Goal: Task Accomplishment & Management: Use online tool/utility

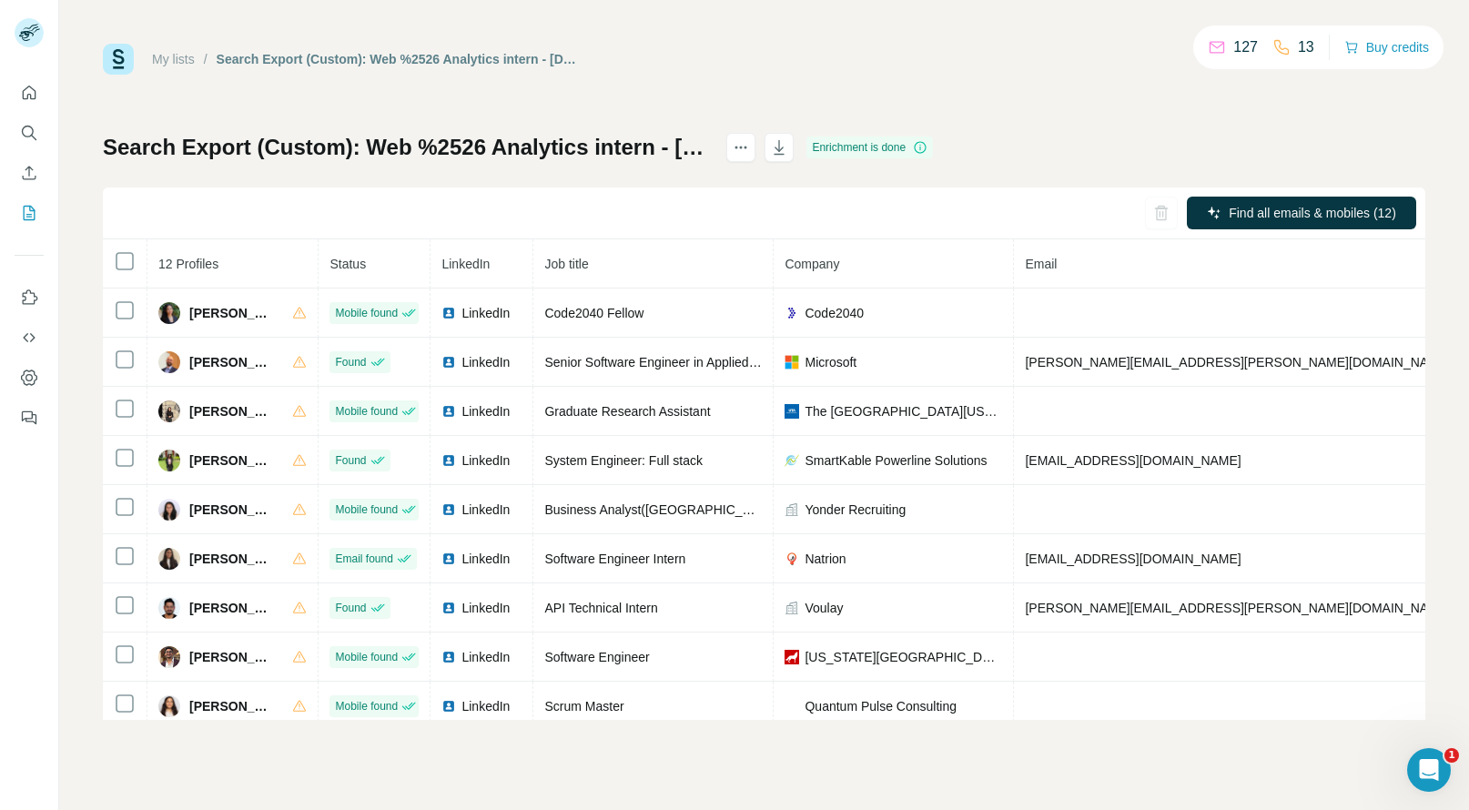
scroll to position [172, 92]
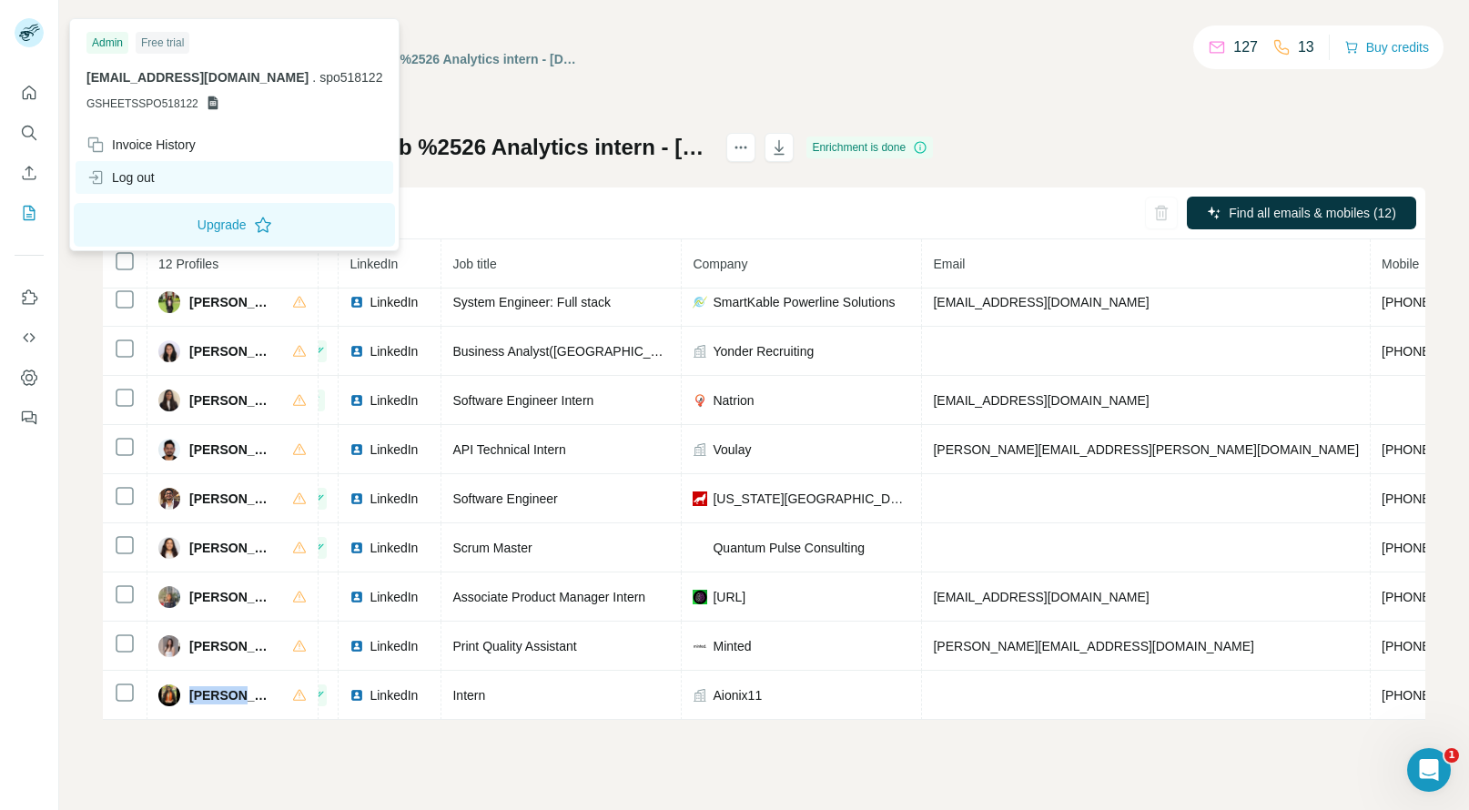
click at [126, 170] on div "Log out" at bounding box center [120, 177] width 68 height 18
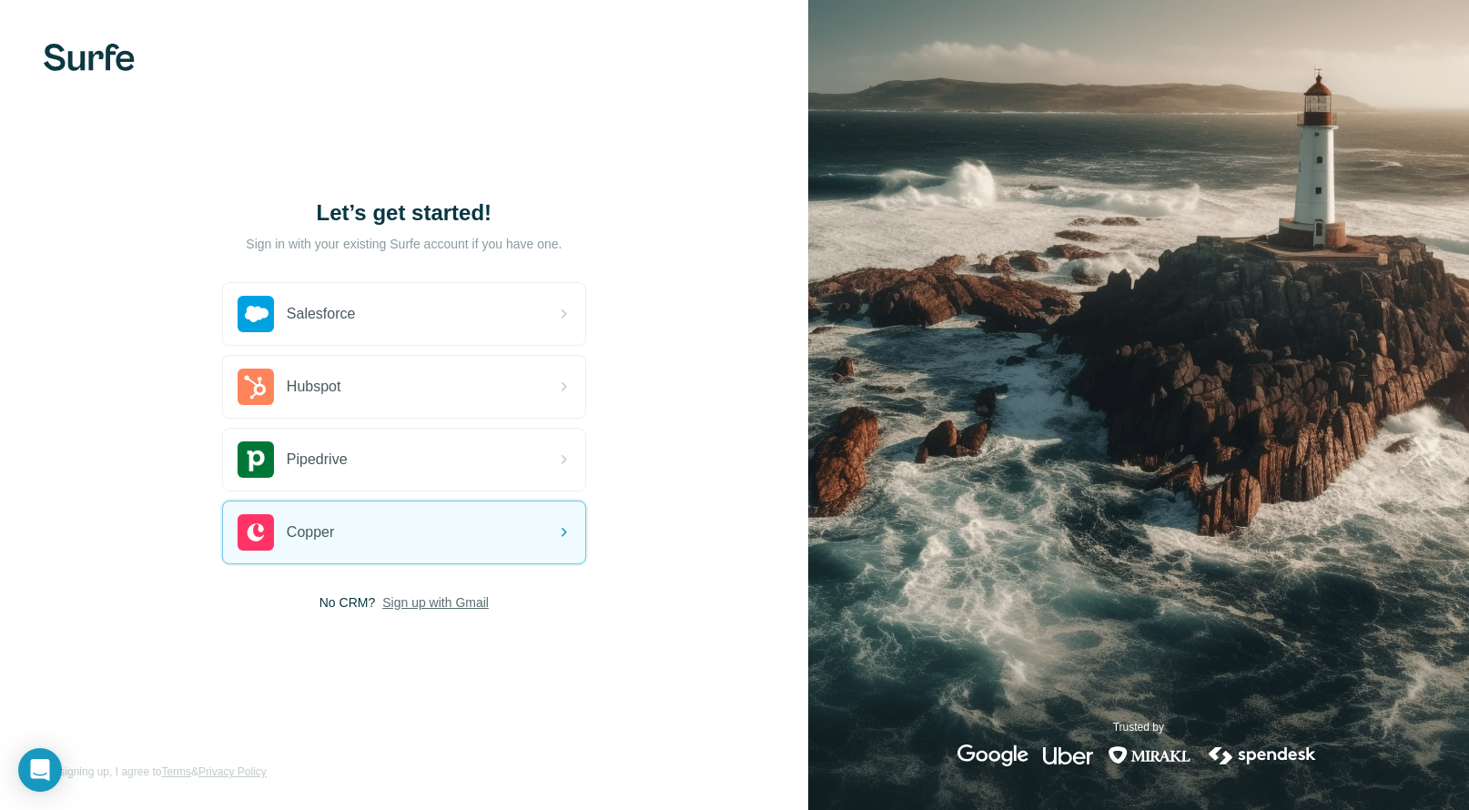
click at [445, 597] on span "Sign up with Gmail" at bounding box center [435, 603] width 107 height 18
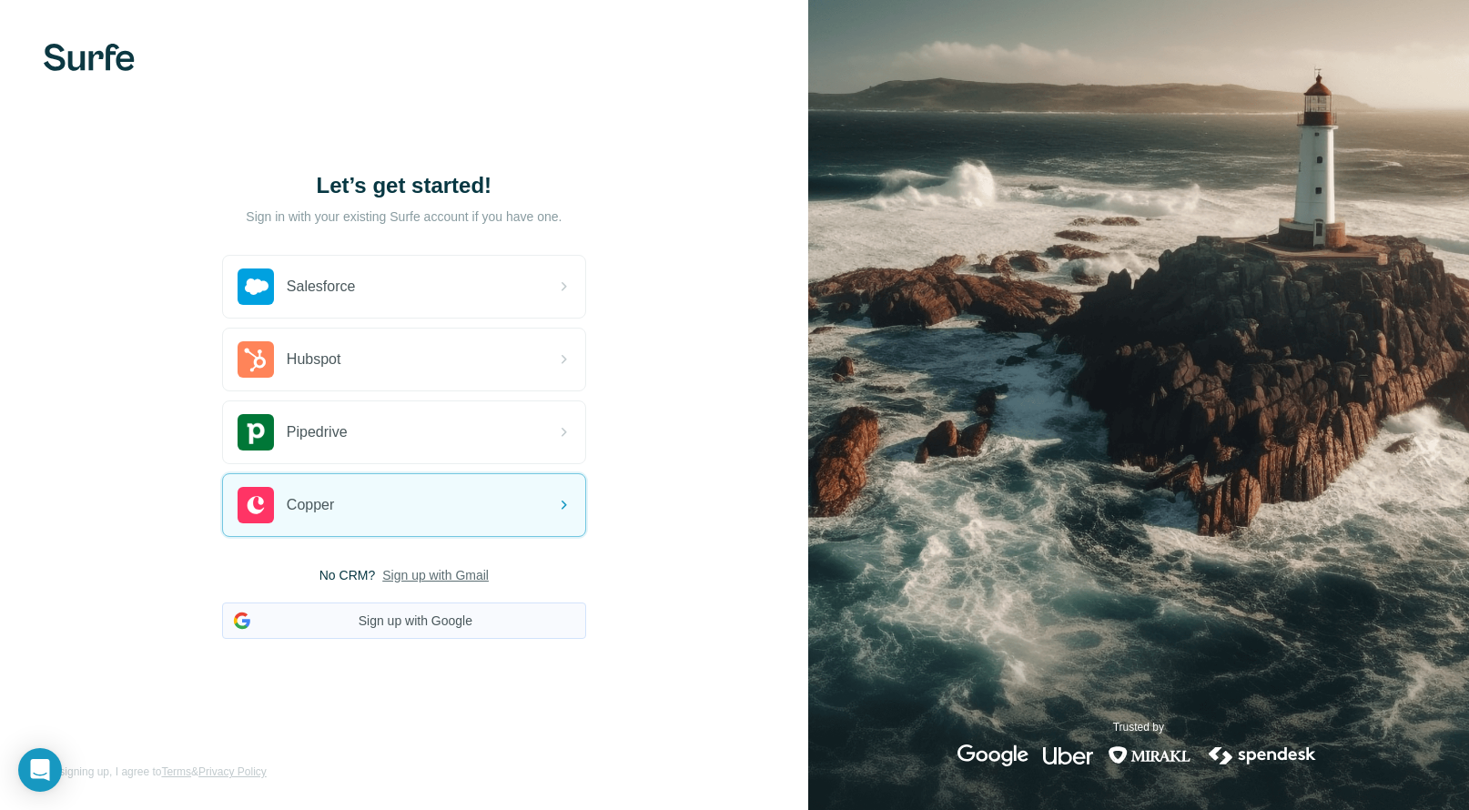
click at [381, 627] on button "Sign up with Google" at bounding box center [404, 621] width 364 height 36
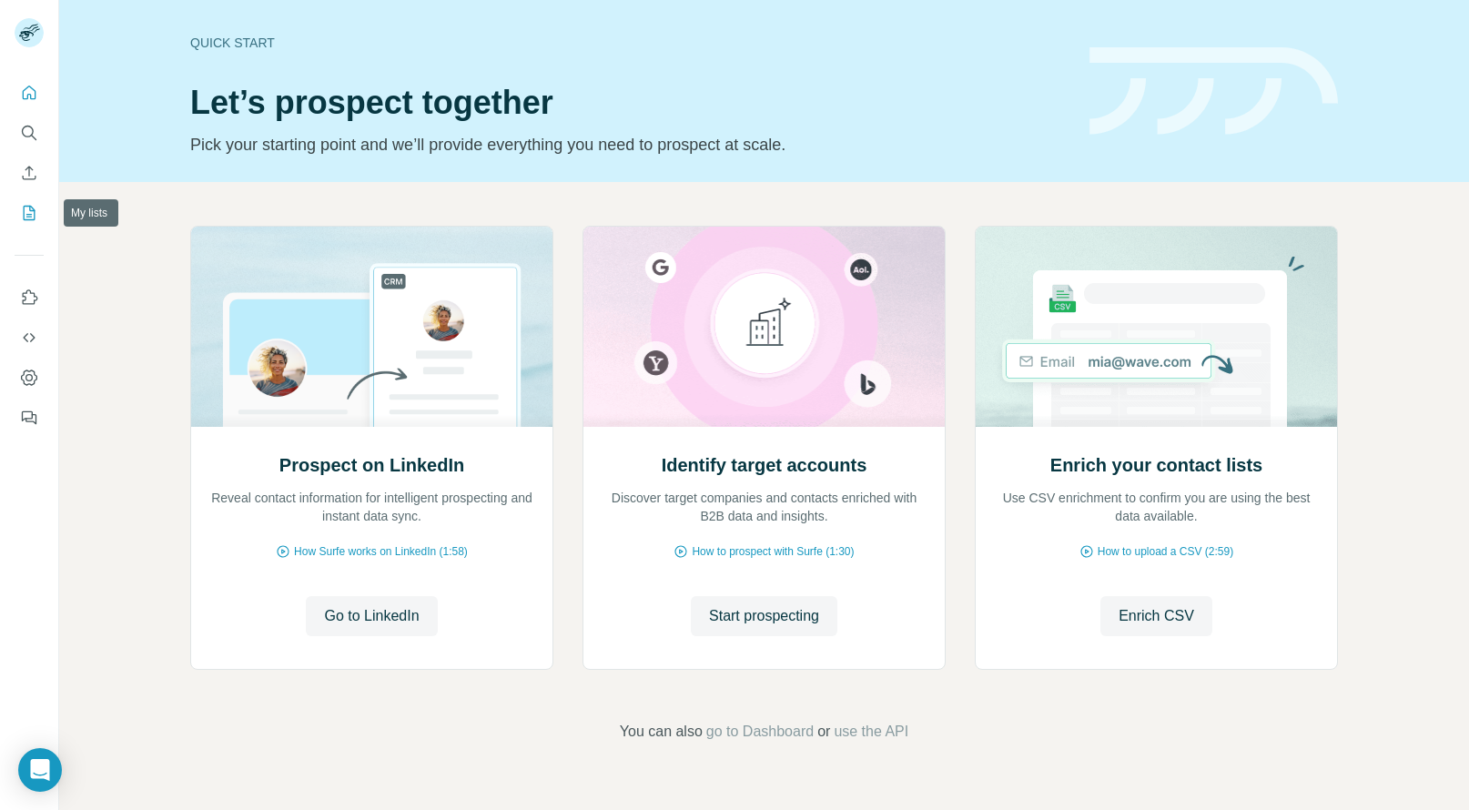
click at [31, 213] on icon "My lists" at bounding box center [29, 213] width 18 height 18
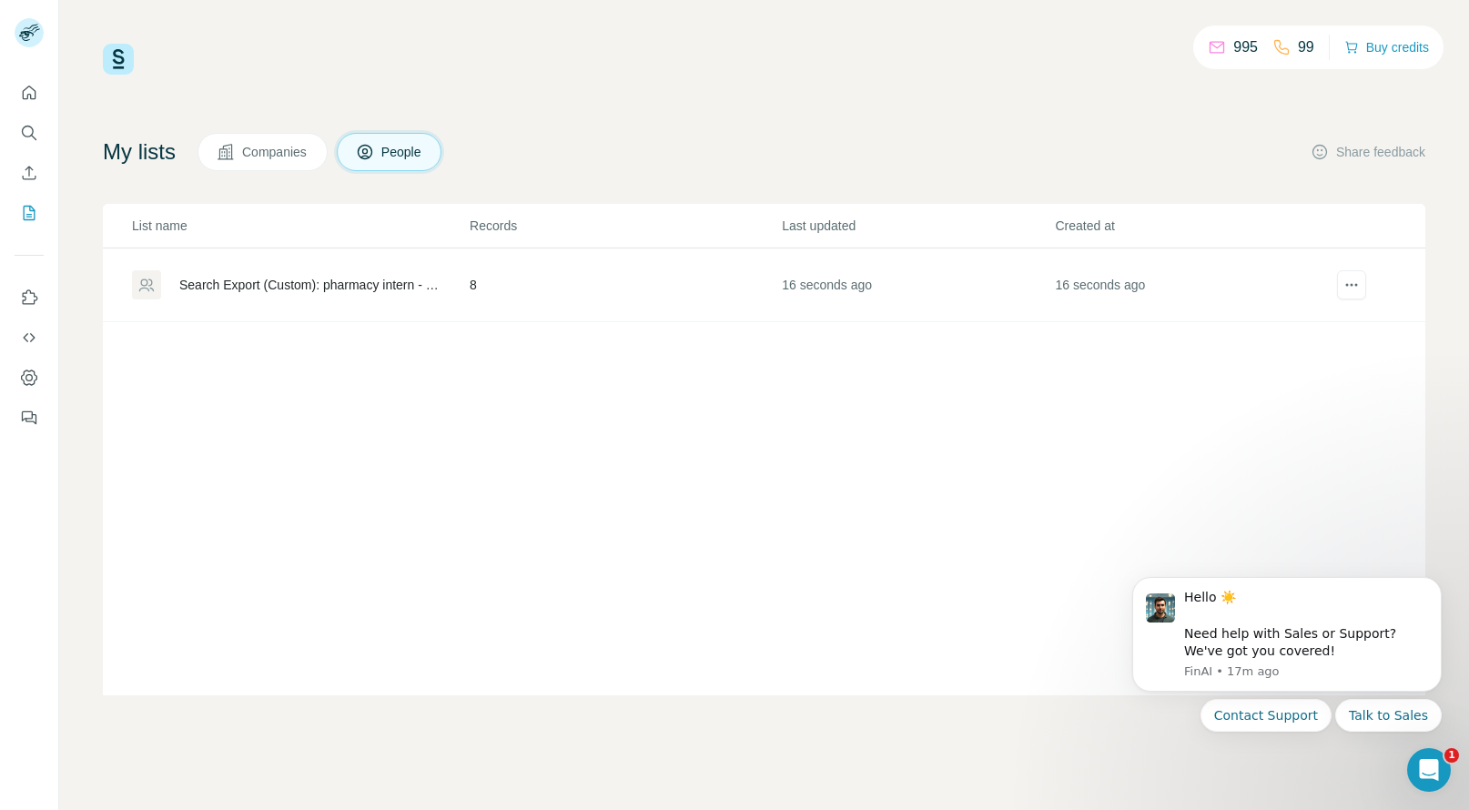
click at [651, 281] on td "8" at bounding box center [625, 286] width 312 height 74
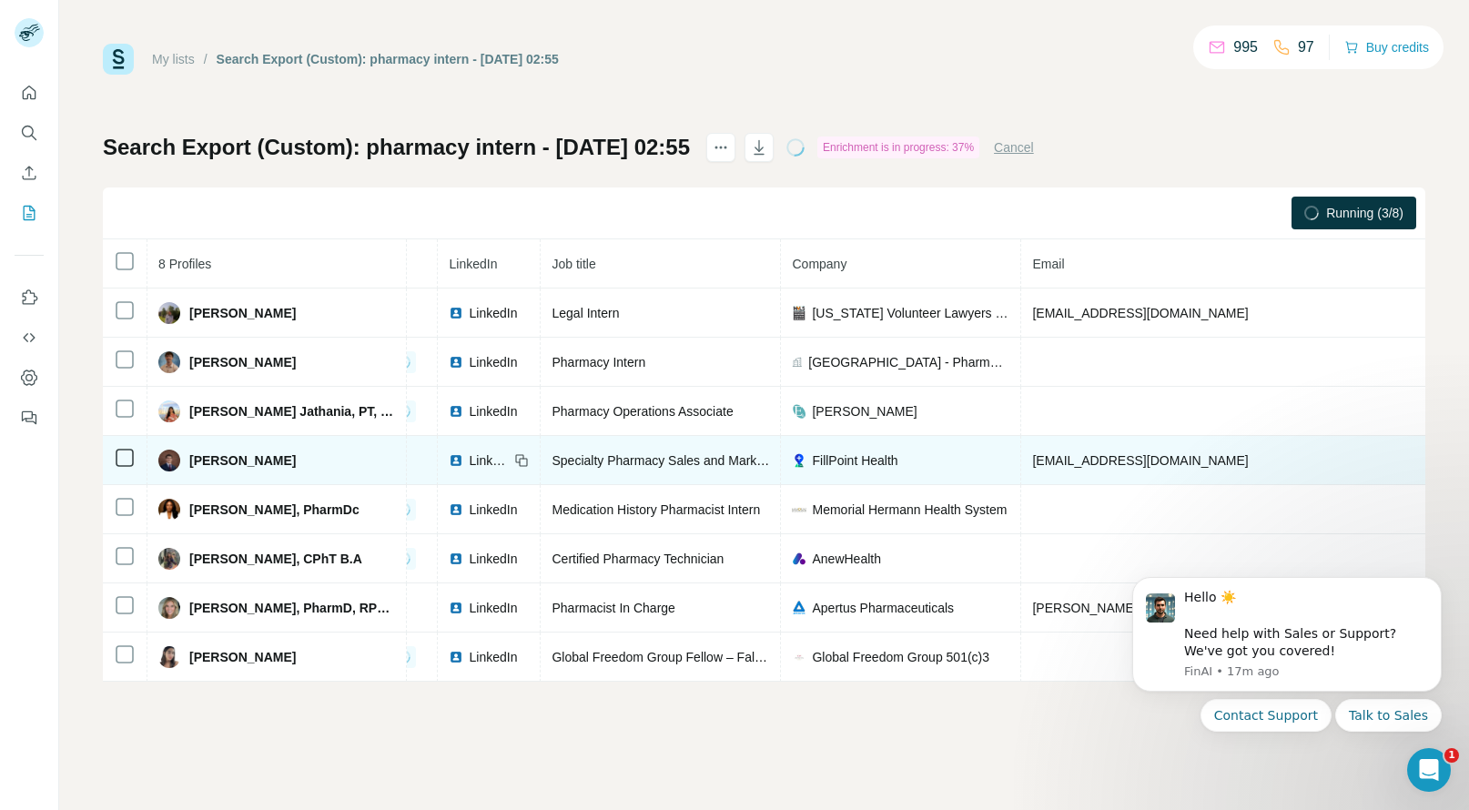
scroll to position [0, 79]
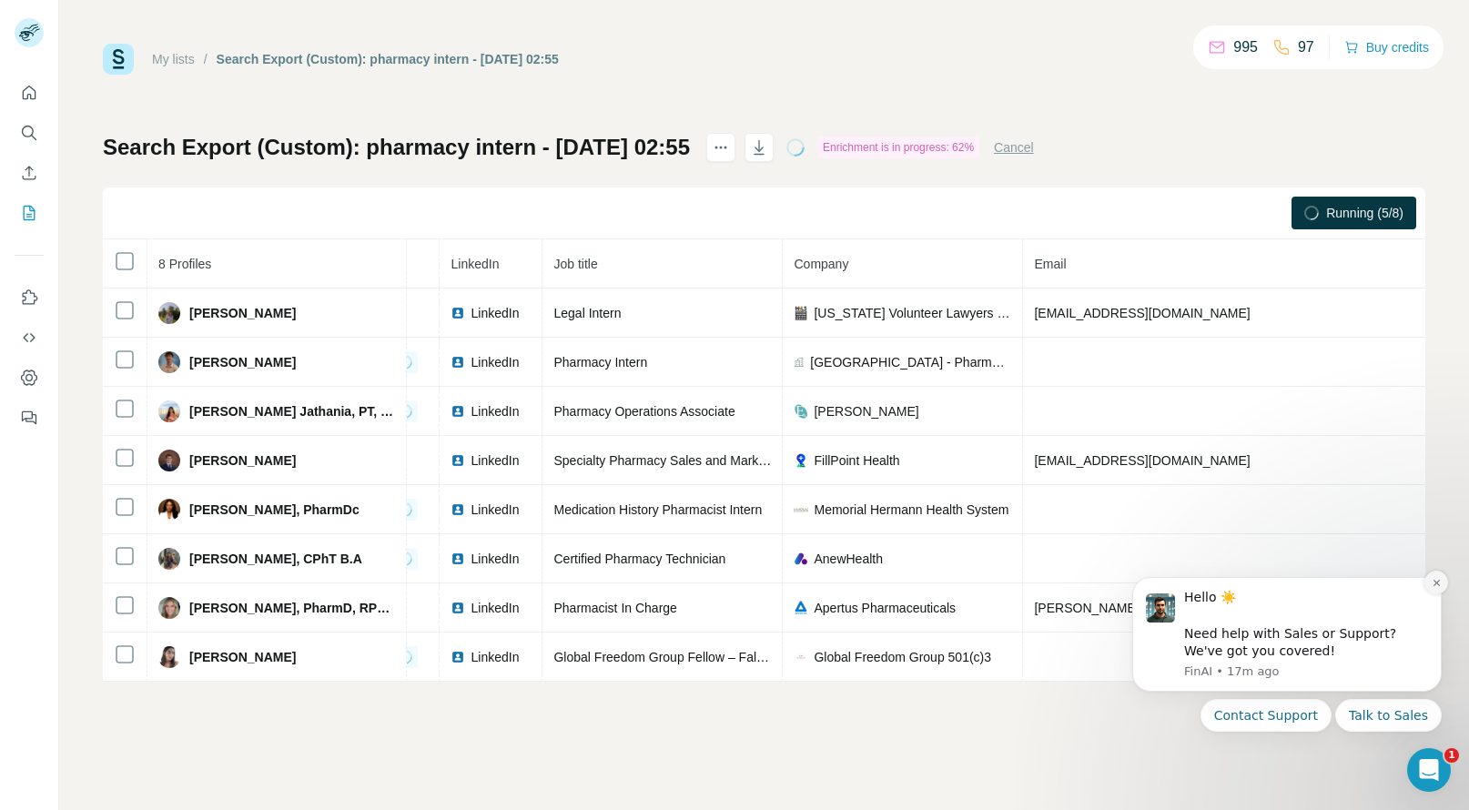
click at [1433, 580] on icon "Dismiss notification" at bounding box center [1437, 583] width 10 height 10
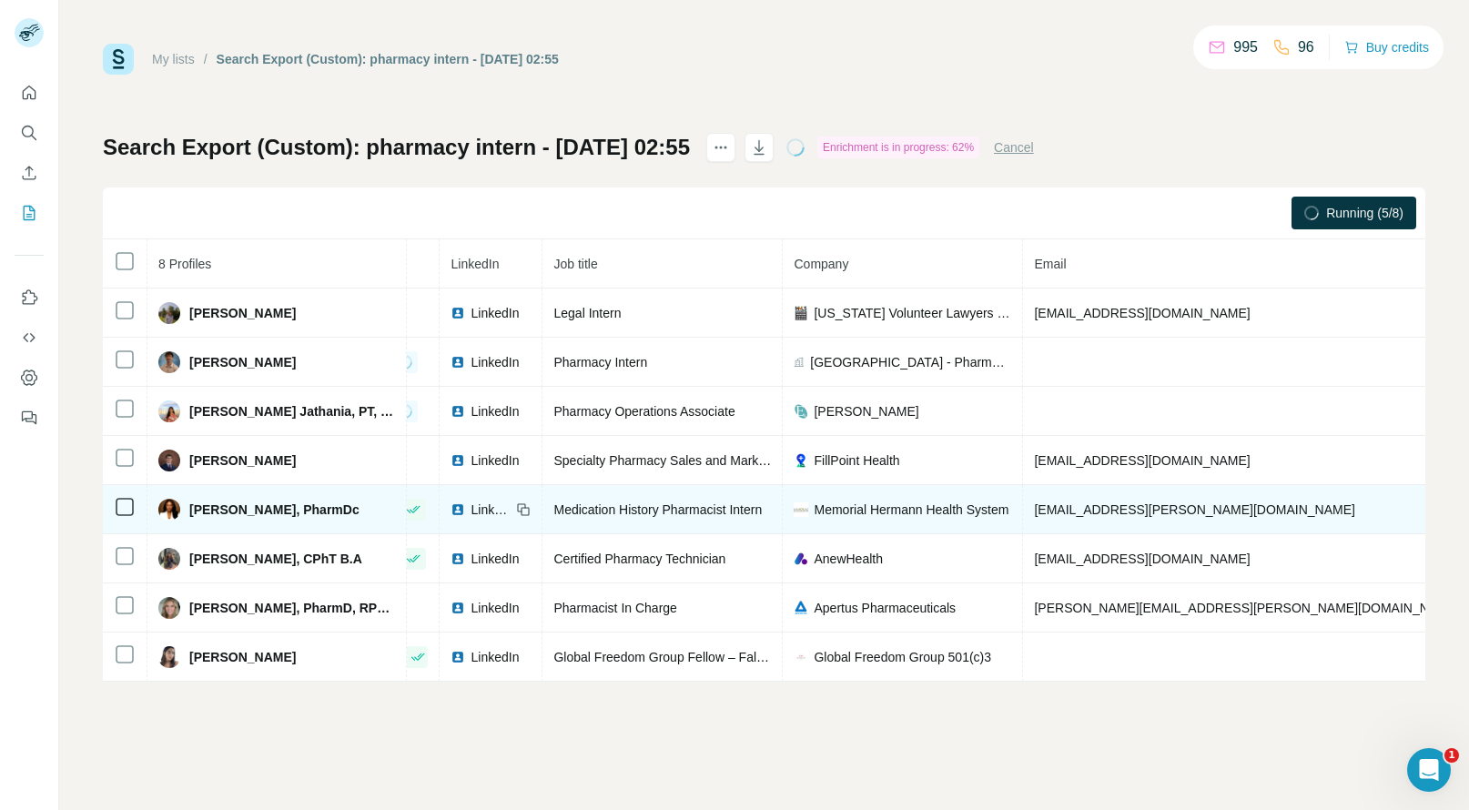
scroll to position [0, 182]
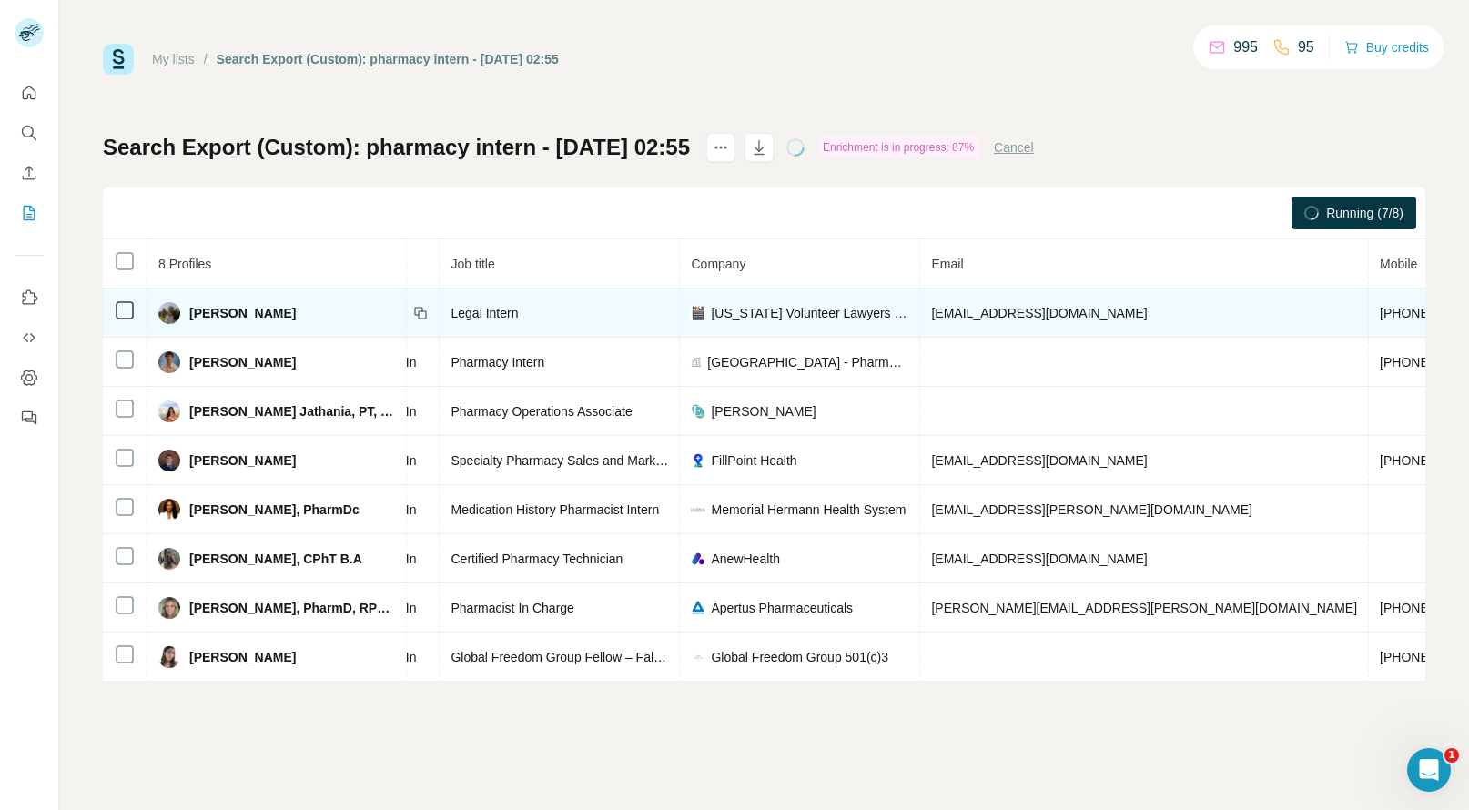
click at [1380, 315] on span "+14104024300" at bounding box center [1437, 313] width 115 height 15
copy span "+14104024300"
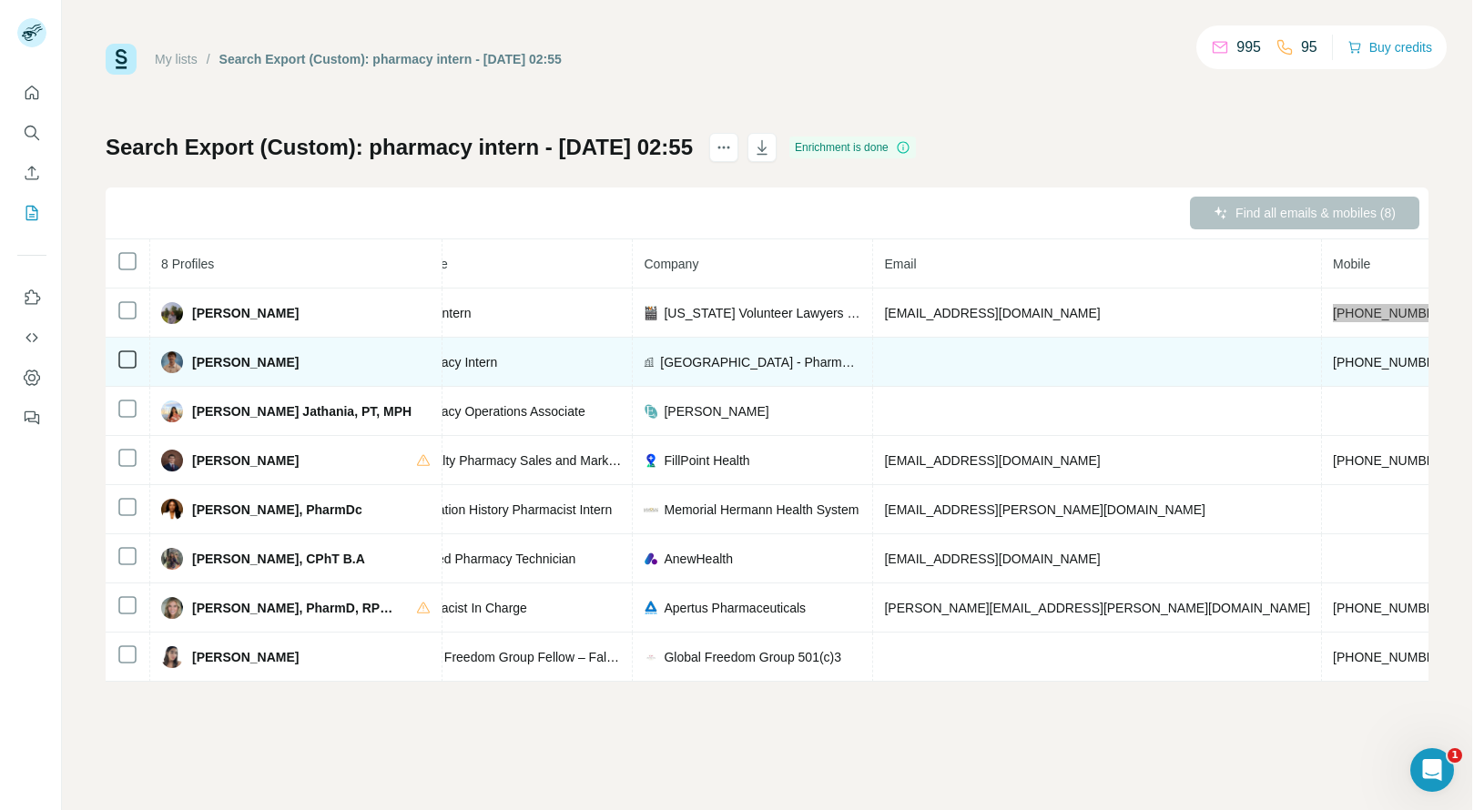
scroll to position [0, 272]
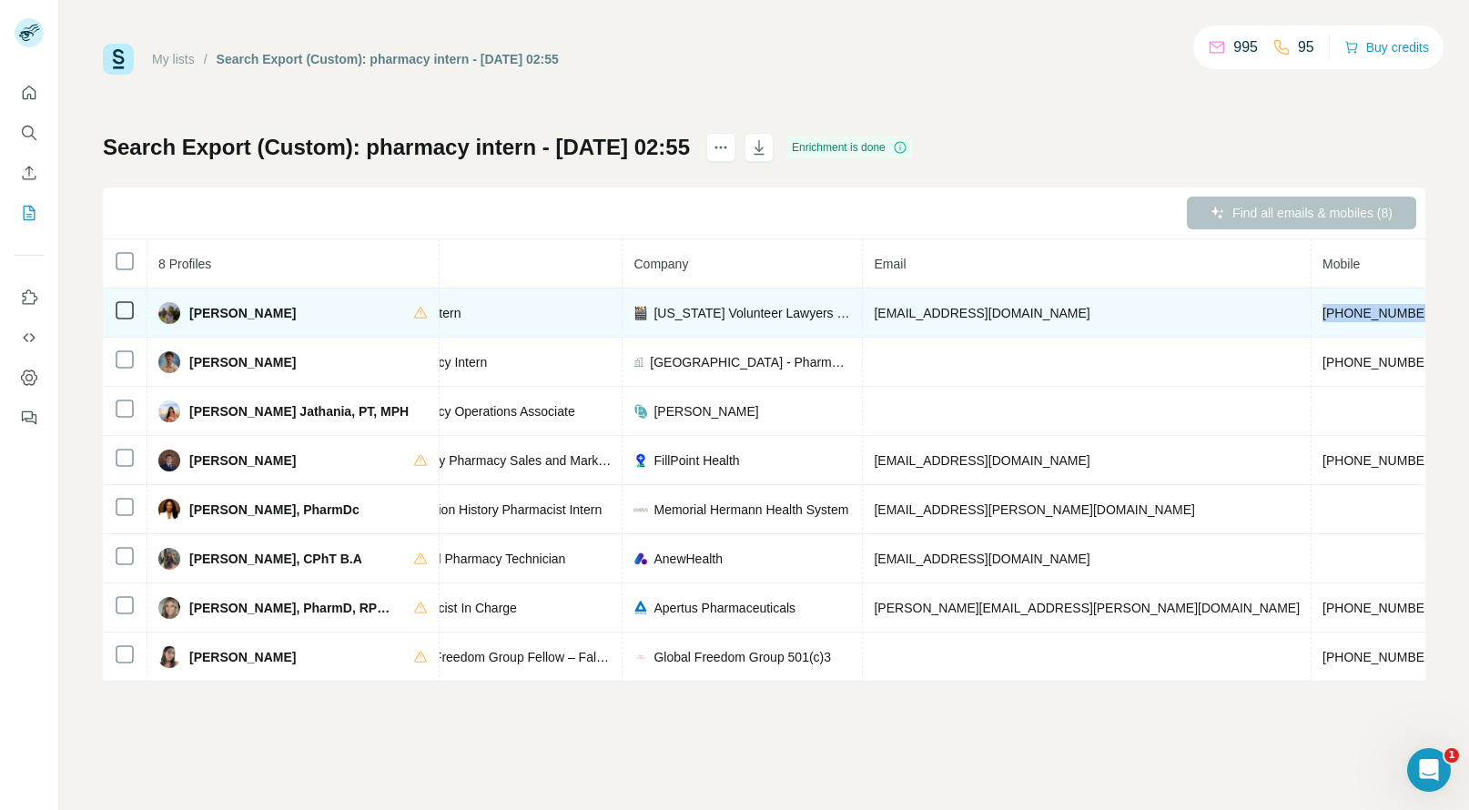
click at [204, 310] on span "Alizay Rizvi" at bounding box center [242, 313] width 107 height 18
copy span "Alizay"
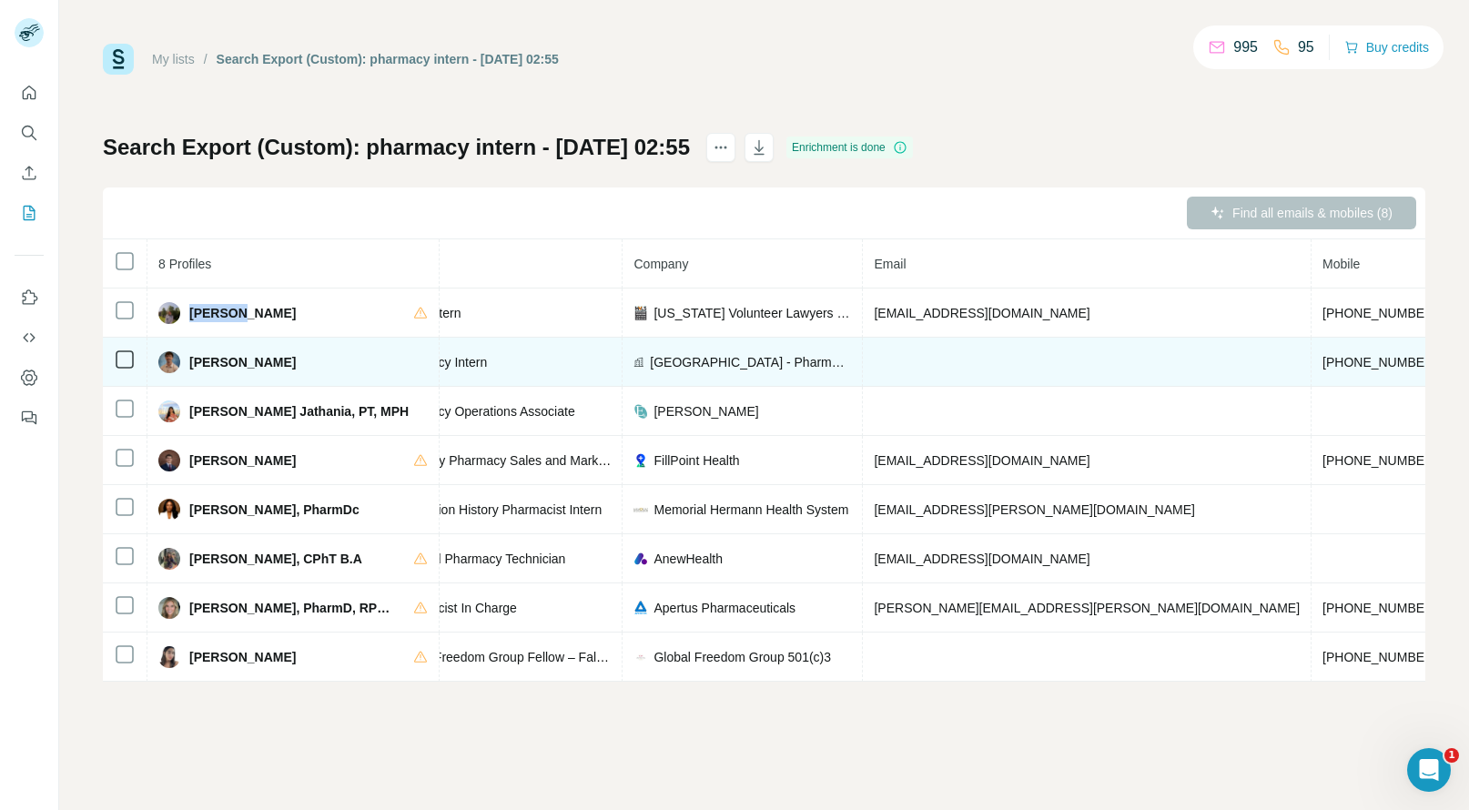
click at [1323, 364] on span "+16107040910" at bounding box center [1380, 362] width 115 height 15
copy span "+16107040910"
click at [222, 369] on span "Andrew O'Brien" at bounding box center [242, 362] width 107 height 18
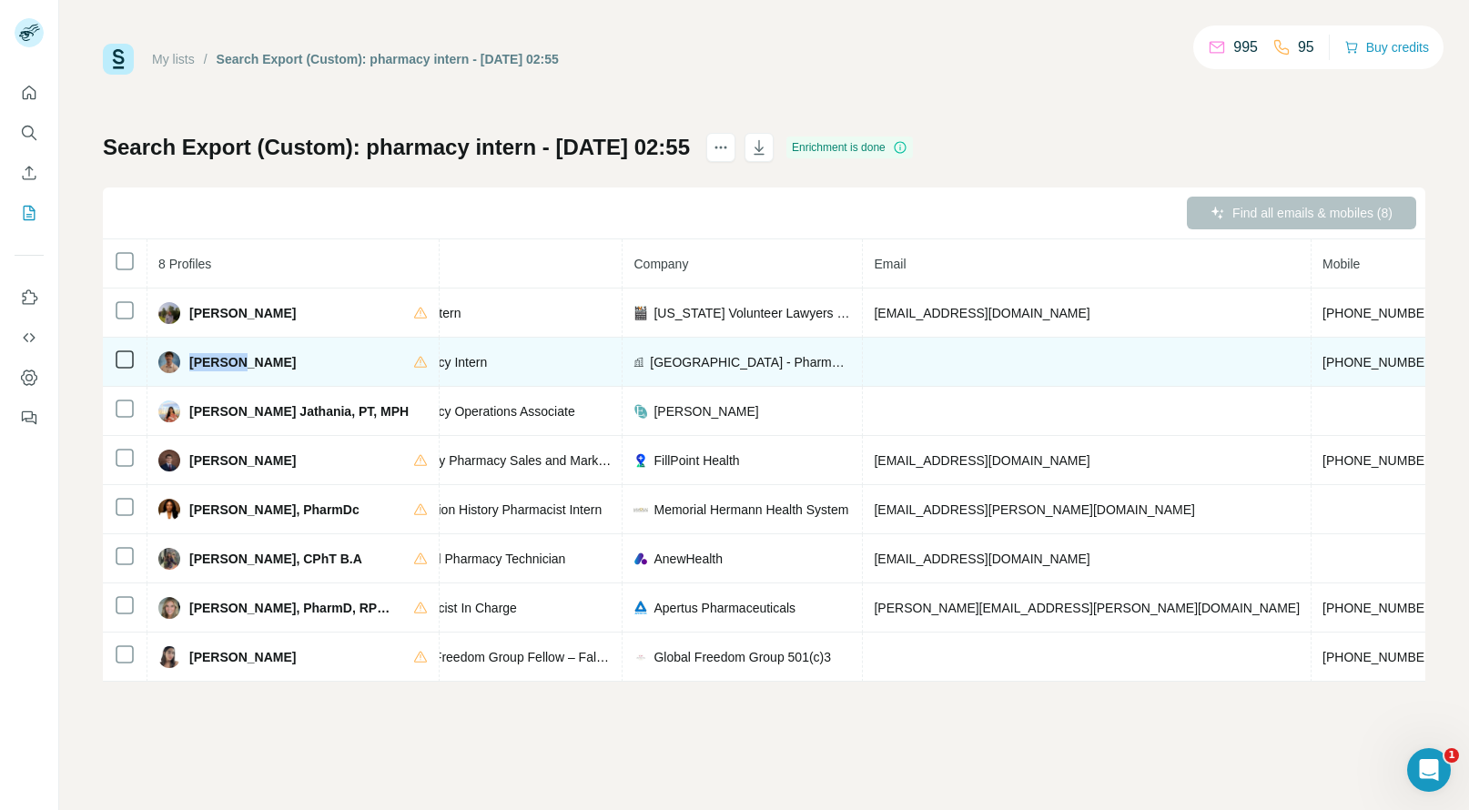
click at [222, 369] on span "Andrew O'Brien" at bounding box center [242, 362] width 107 height 18
copy span "Andrew"
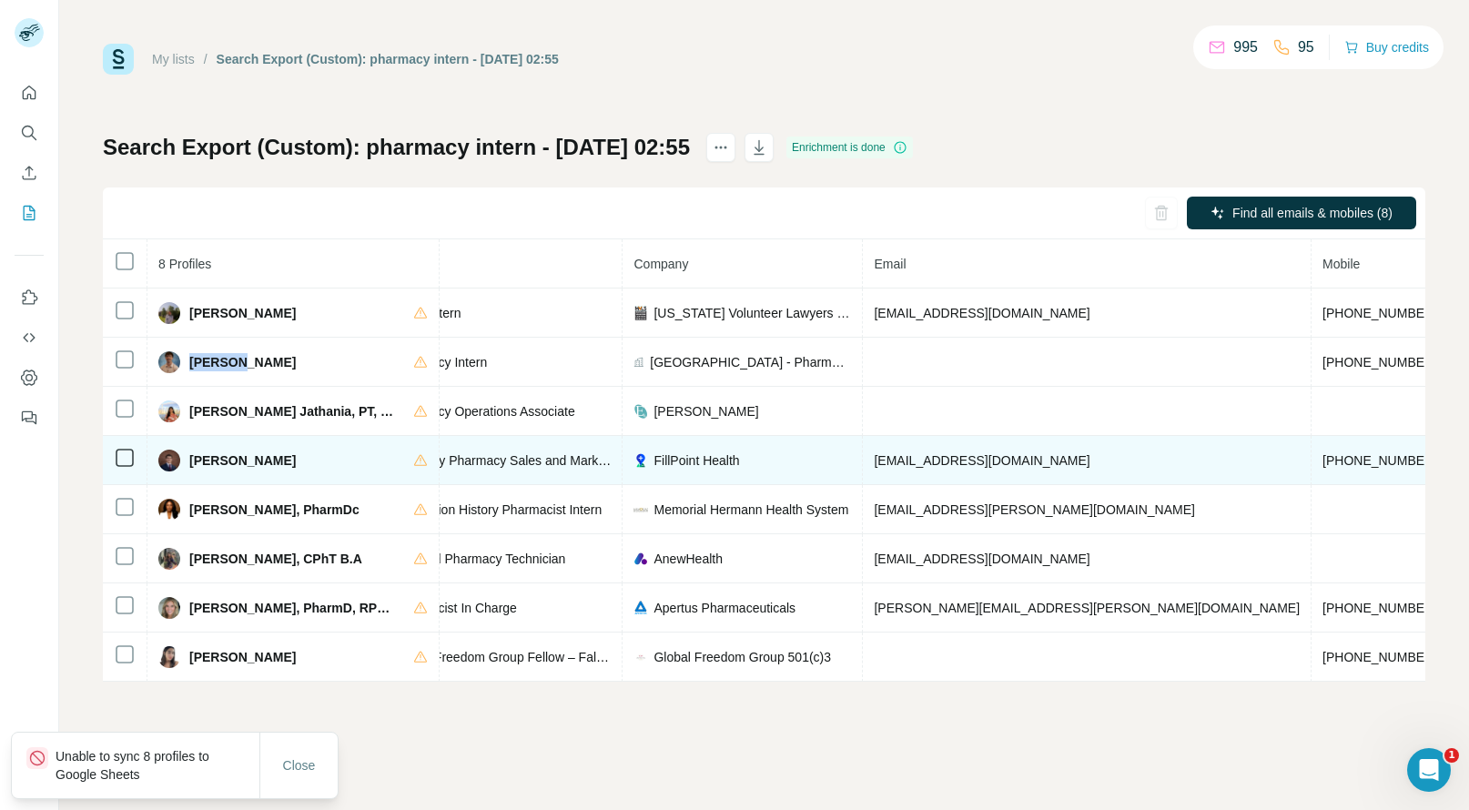
click at [1323, 457] on span "+16143814345" at bounding box center [1380, 460] width 115 height 15
copy span "+16143814345"
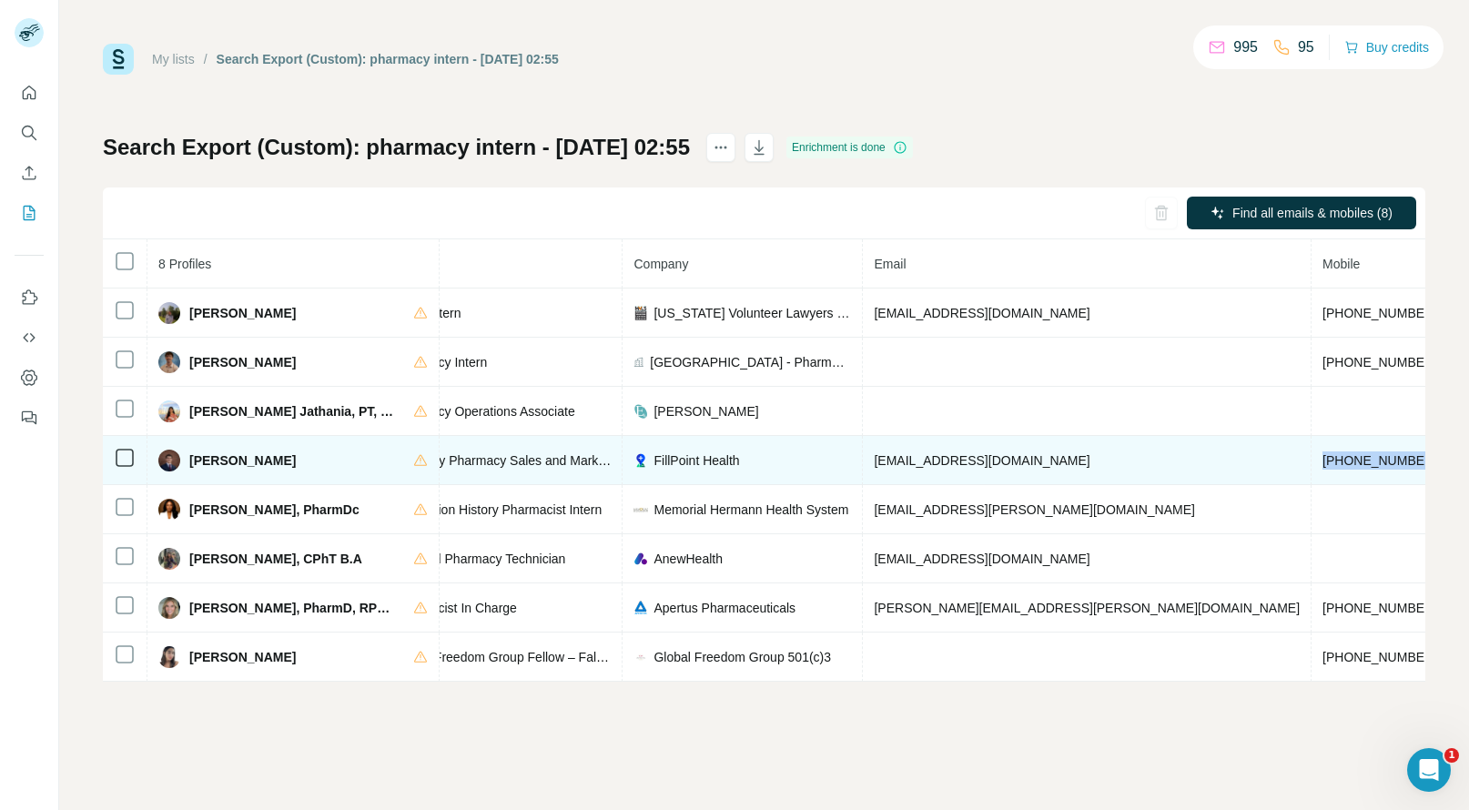
click at [202, 460] on span "Lance Baldzicki" at bounding box center [242, 461] width 107 height 18
copy span "Lance"
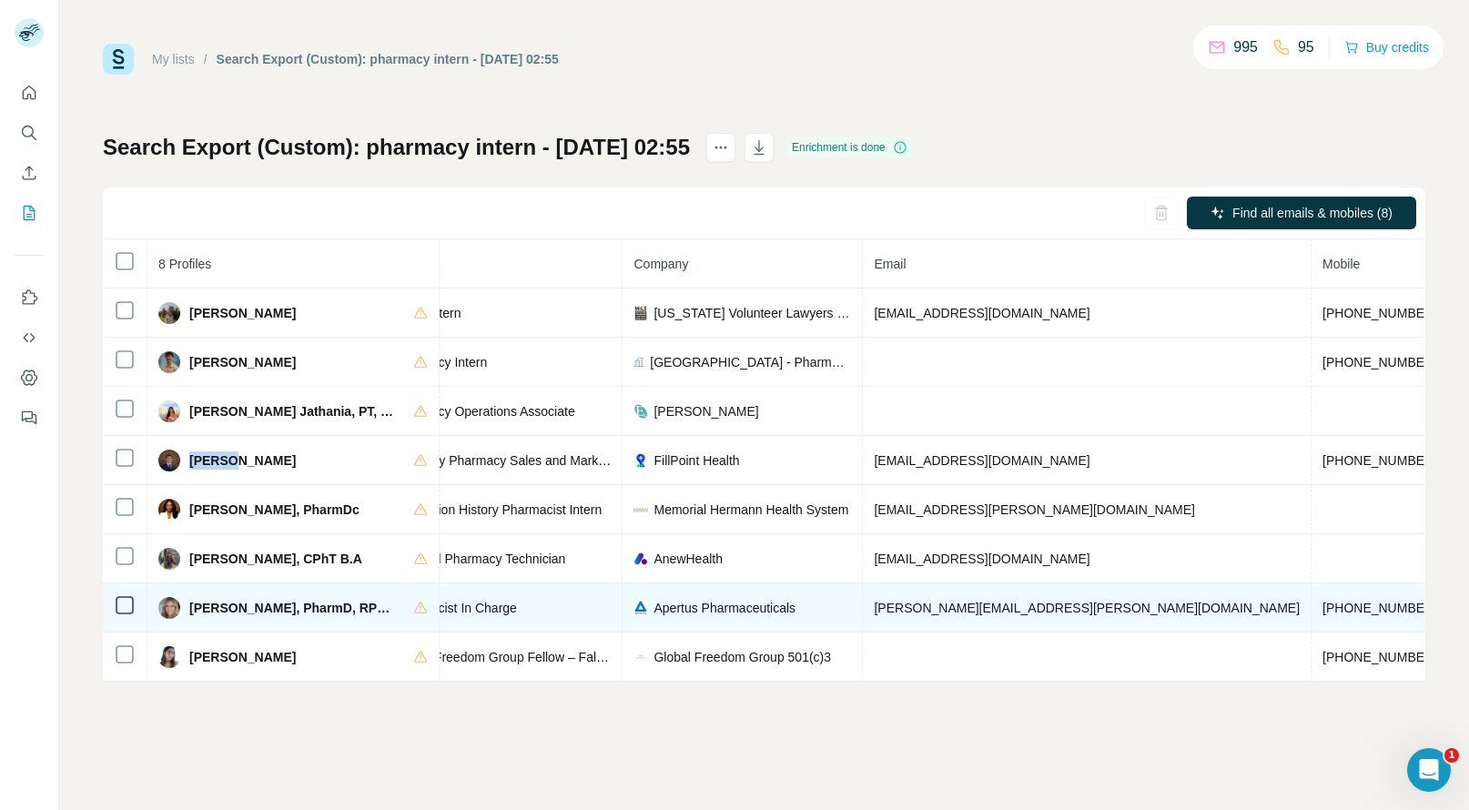
click at [1323, 601] on span "+15166399035" at bounding box center [1380, 608] width 115 height 15
copy span "+15166399035"
click at [202, 615] on span "Nicole Dziuba, PharmD, RPh, CPh" at bounding box center [292, 608] width 206 height 18
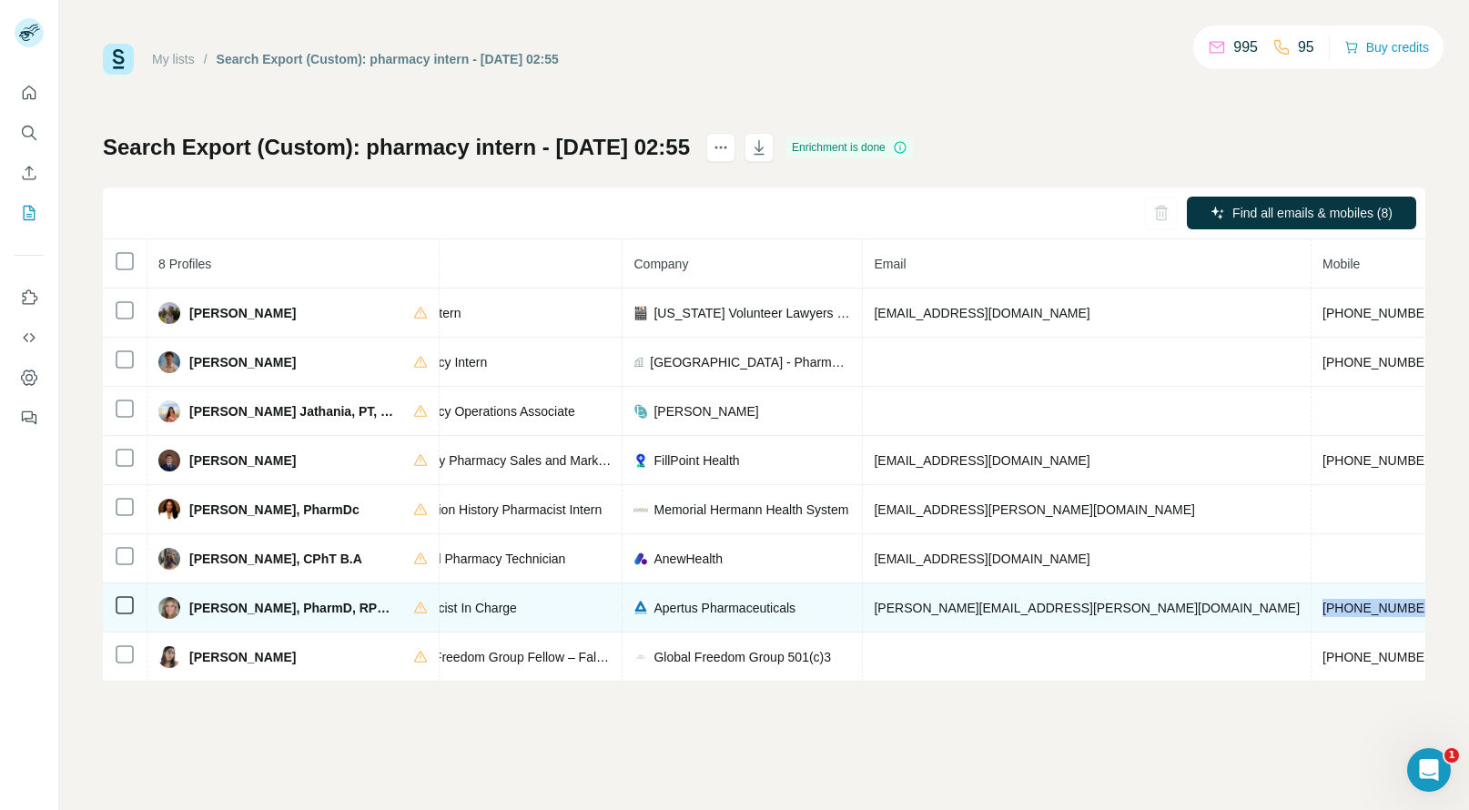
click at [202, 615] on span "Nicole Dziuba, PharmD, RPh, CPh" at bounding box center [292, 608] width 206 height 18
copy span "Nicole"
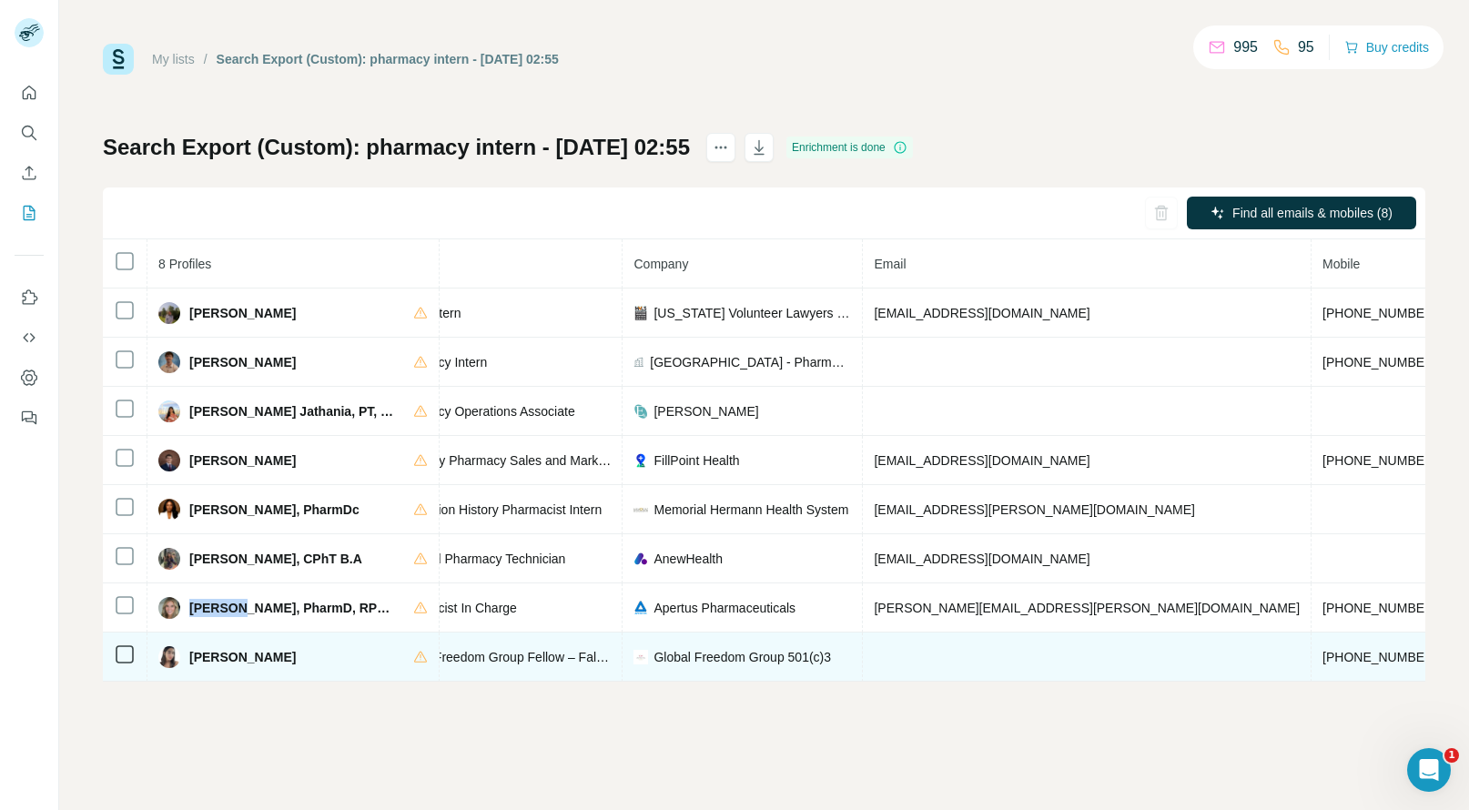
click at [1323, 655] on span "+15182565216" at bounding box center [1380, 657] width 115 height 15
copy span "+15182565216"
click at [201, 650] on span "SaraZayn A." at bounding box center [242, 657] width 107 height 18
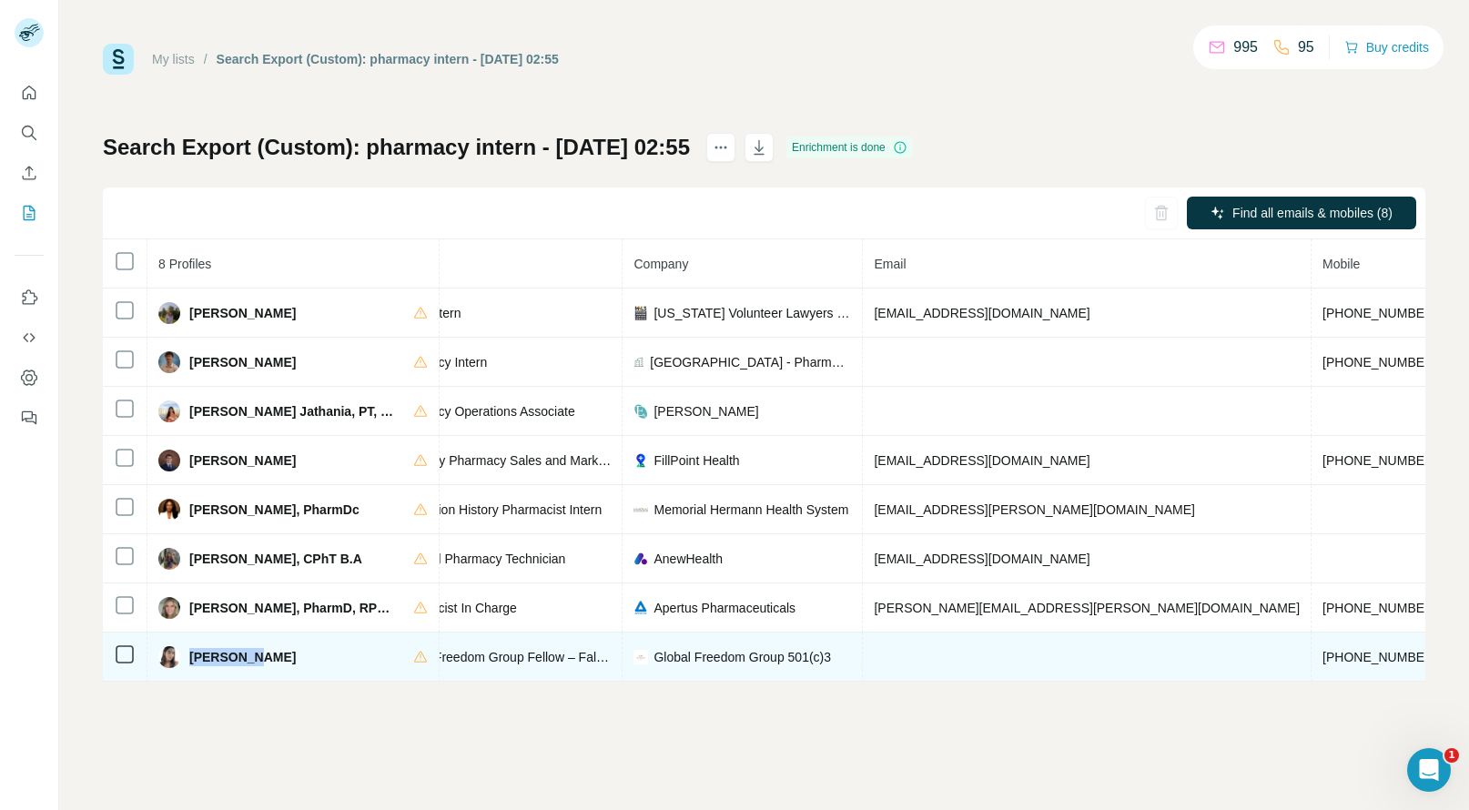
click at [201, 650] on span "SaraZayn A." at bounding box center [242, 657] width 107 height 18
copy span "SaraZayn"
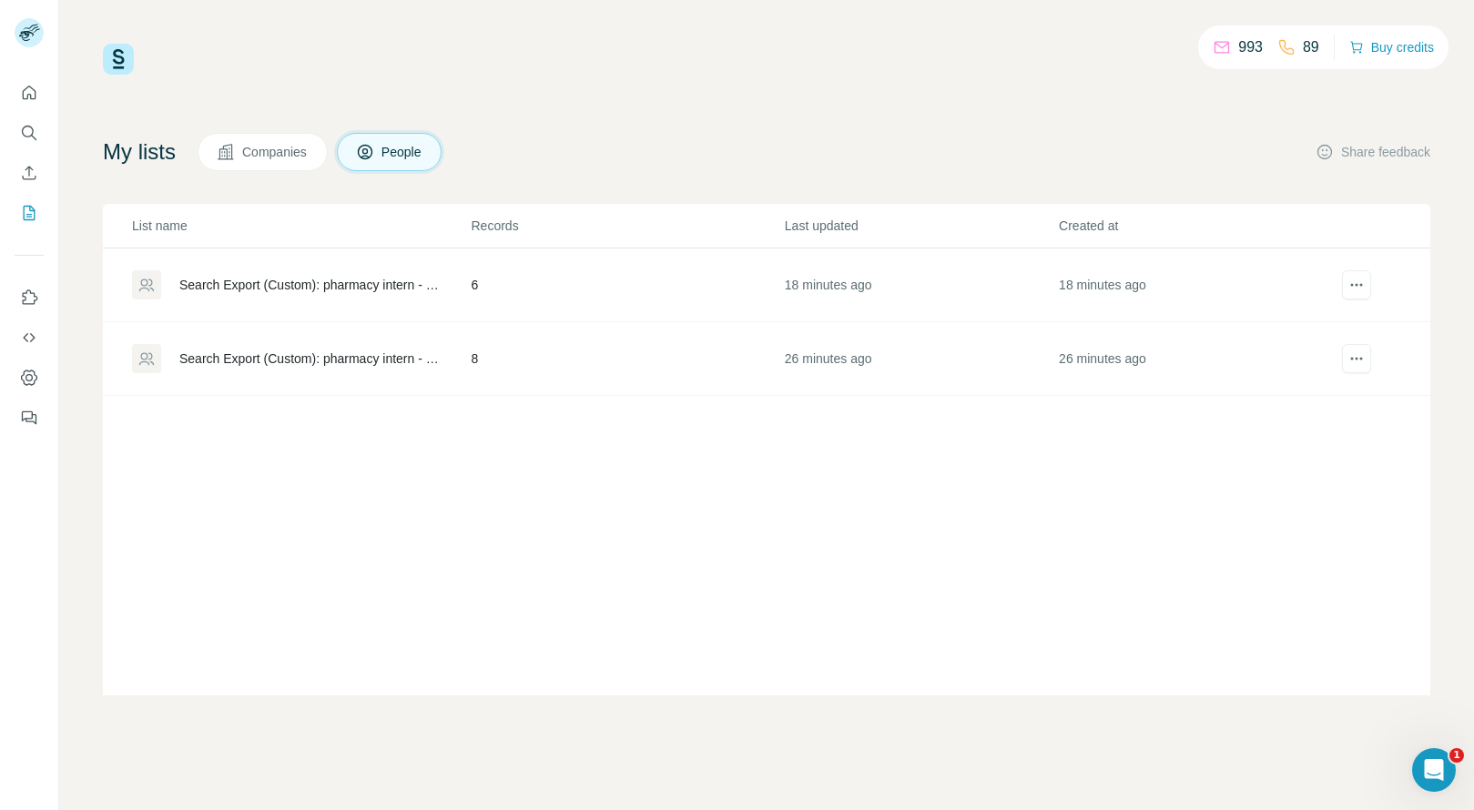
click at [633, 279] on td "6" at bounding box center [627, 286] width 313 height 74
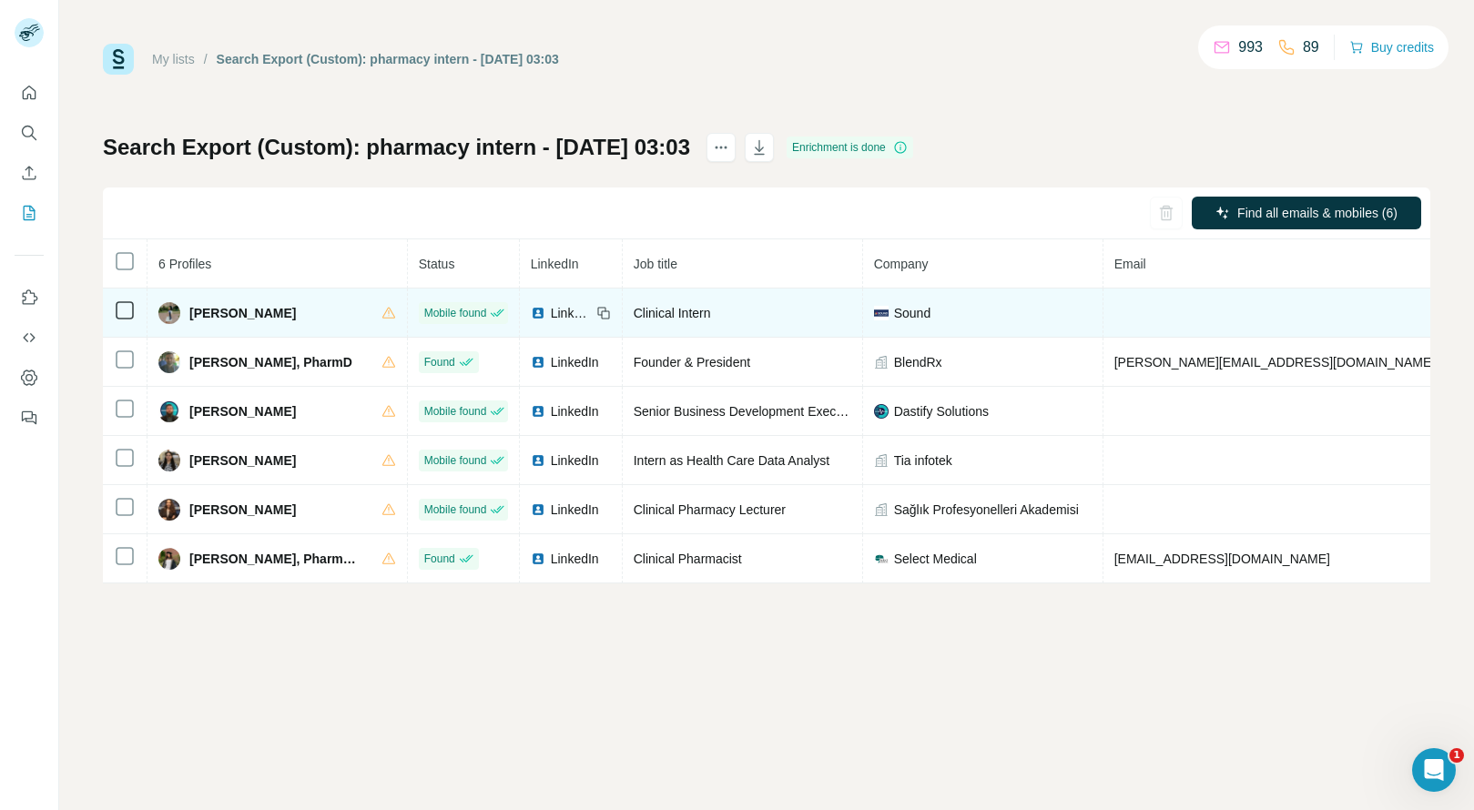
click at [209, 309] on span "Amelia Labrador" at bounding box center [242, 313] width 107 height 18
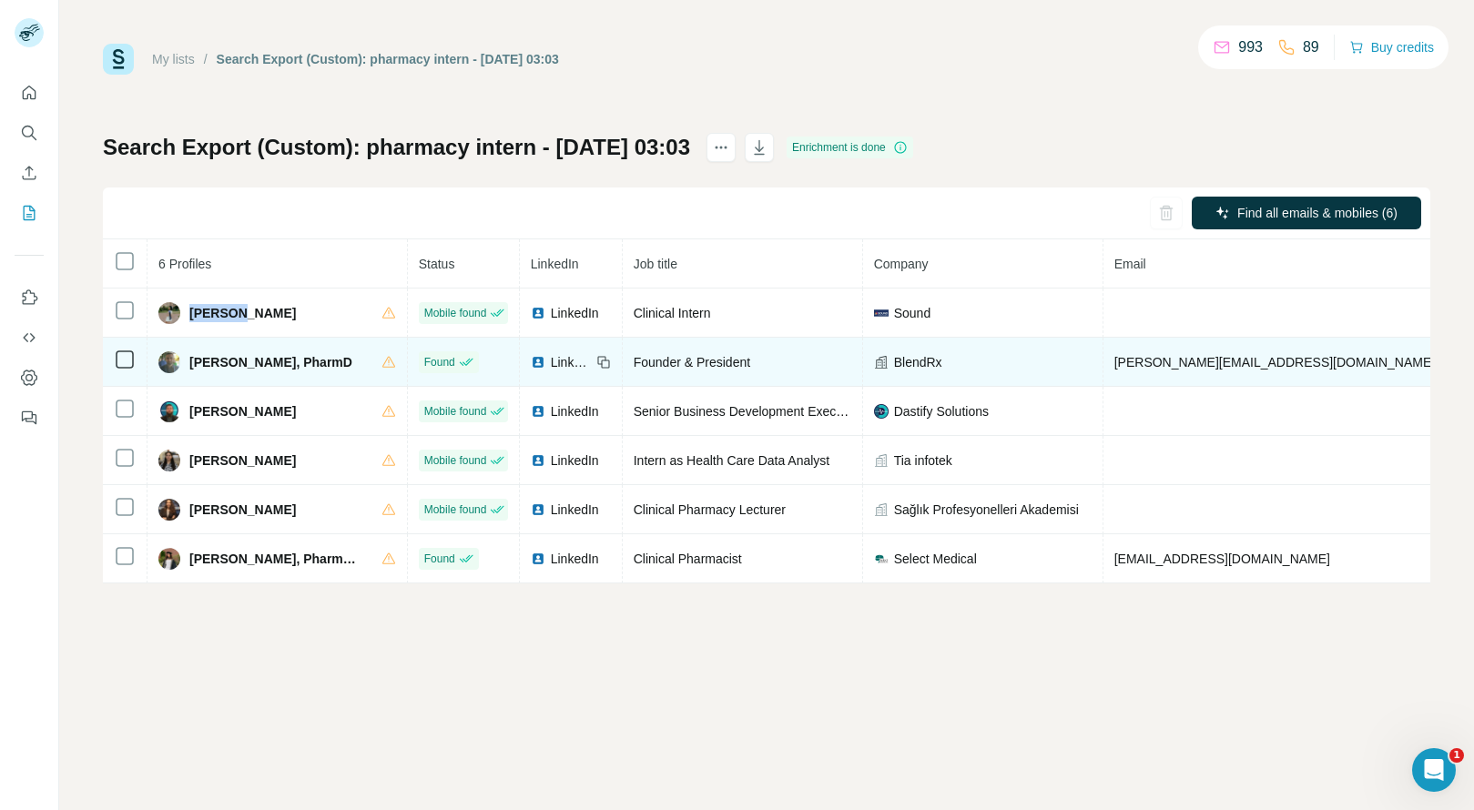
click at [218, 365] on span "Andy Danayan, PharmD" at bounding box center [270, 362] width 163 height 18
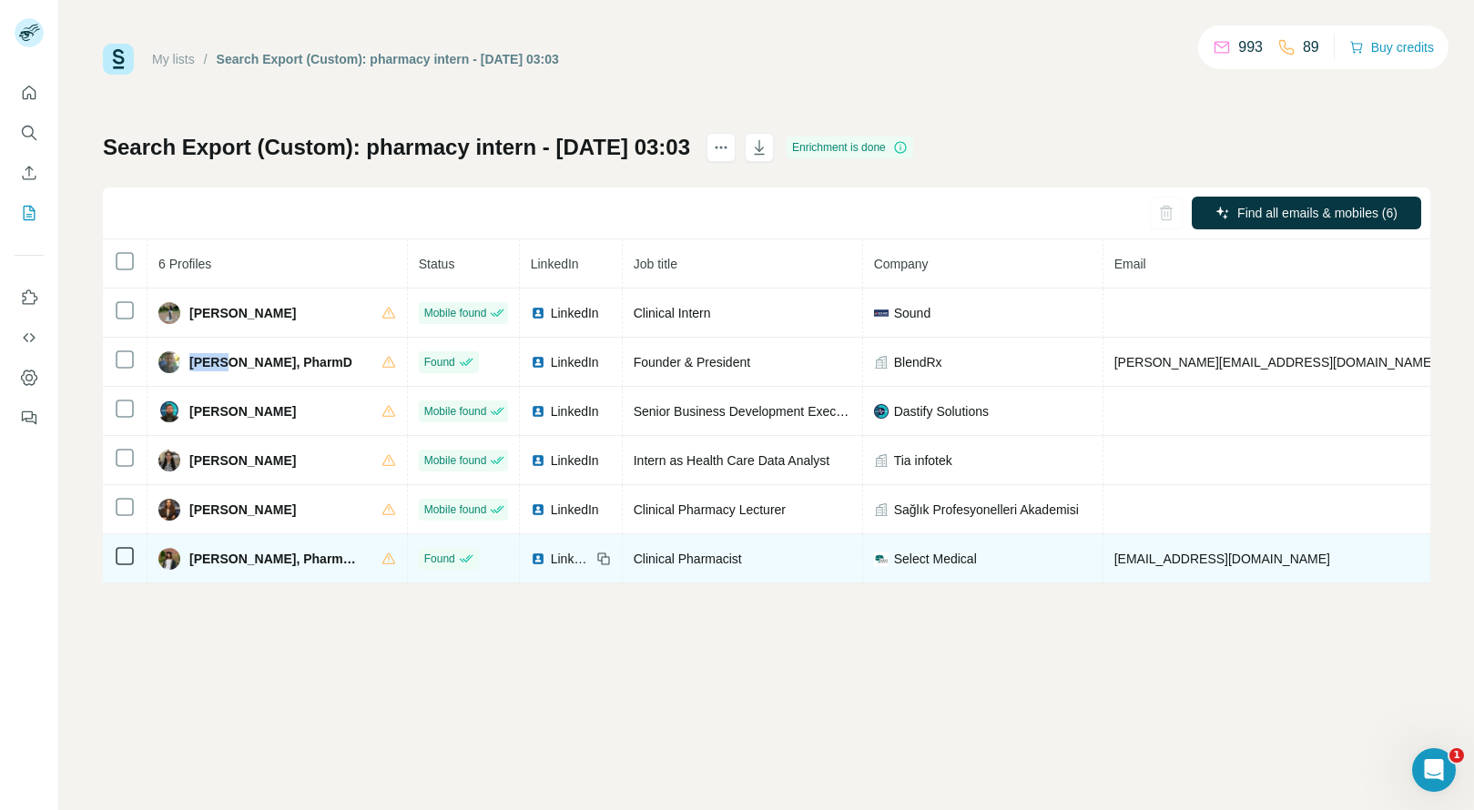
click at [204, 563] on span "Selwa Kanakrieh, PharmD, RPh" at bounding box center [276, 559] width 174 height 18
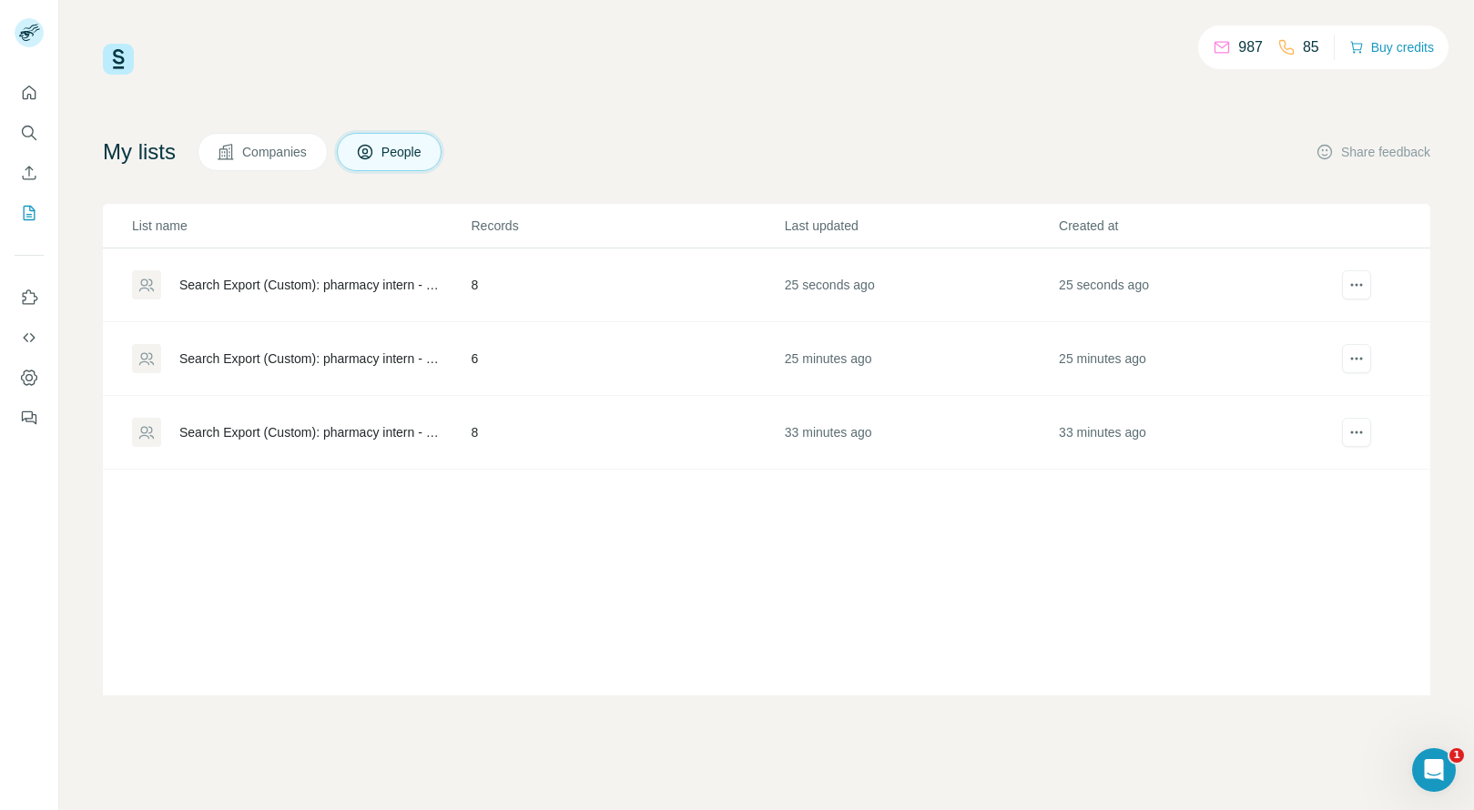
click at [829, 298] on td "25 seconds ago" at bounding box center [921, 286] width 274 height 74
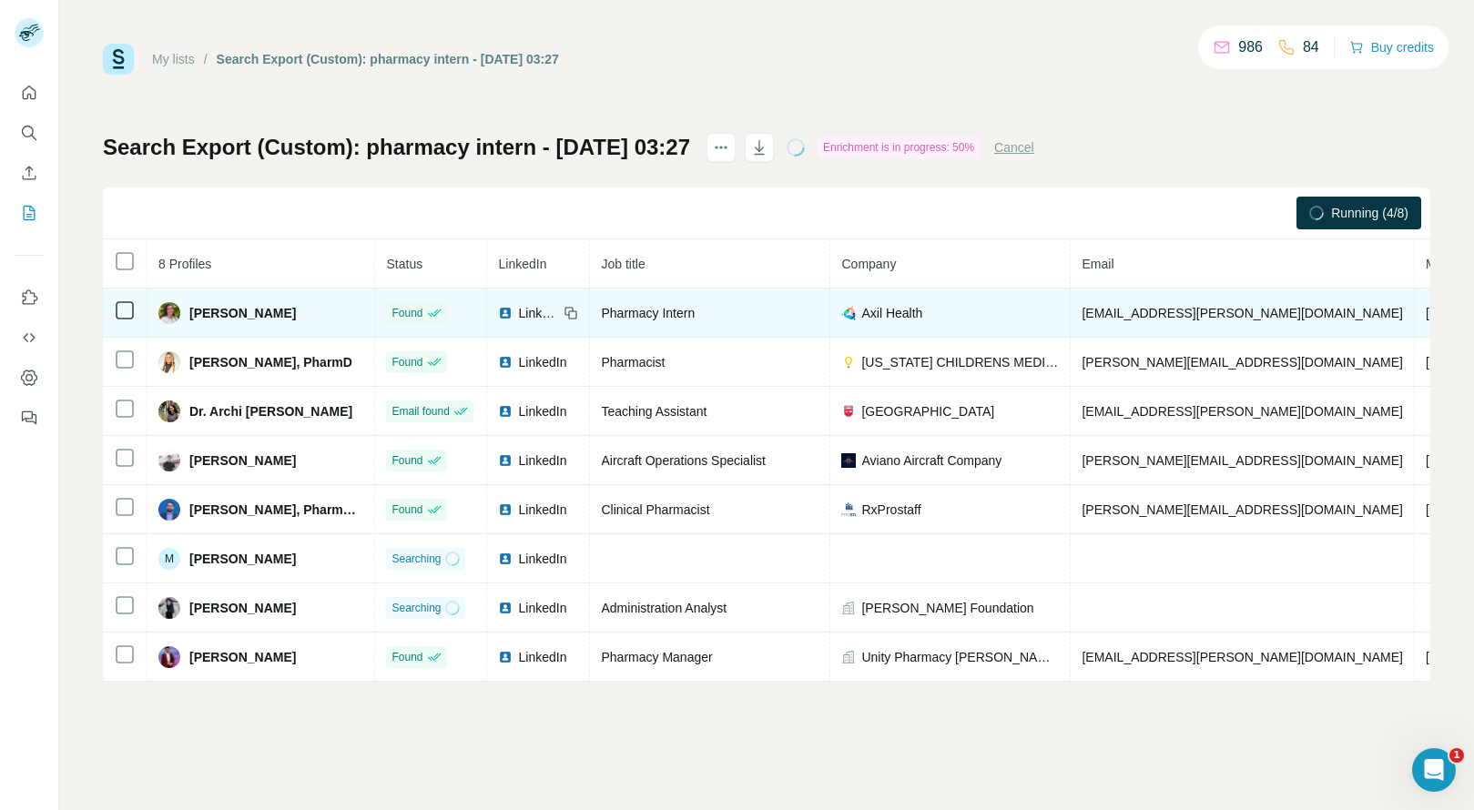
click at [1426, 314] on span "+19413214959" at bounding box center [1483, 313] width 115 height 15
click at [214, 310] on span "Ailbhe O'Grady" at bounding box center [242, 313] width 107 height 18
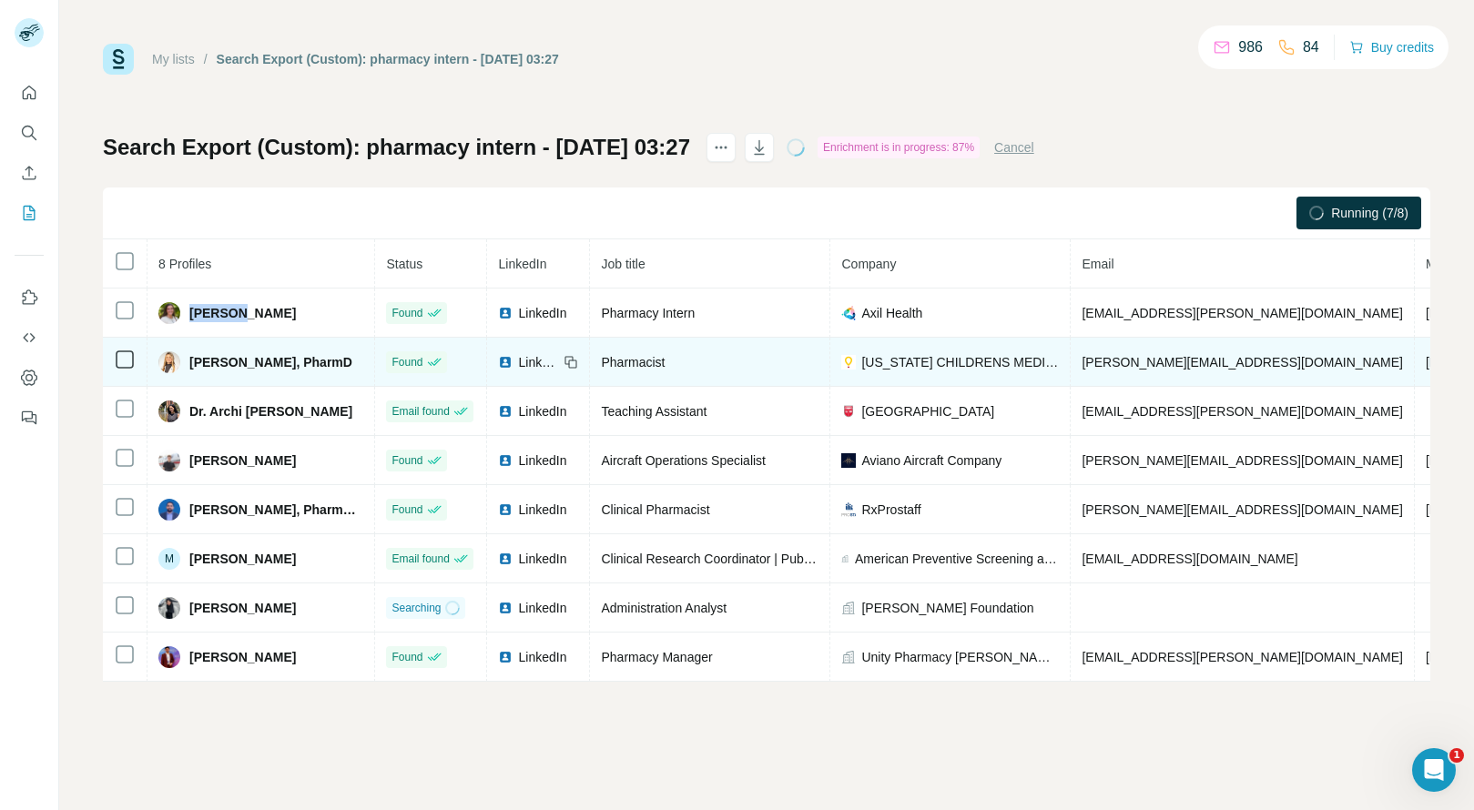
click at [1426, 361] on span "+18606823197" at bounding box center [1483, 362] width 115 height 15
click at [214, 381] on td "Christina Aglieco, PharmD" at bounding box center [261, 362] width 228 height 49
click at [202, 362] on span "Christina Aglieco, PharmD" at bounding box center [270, 362] width 163 height 18
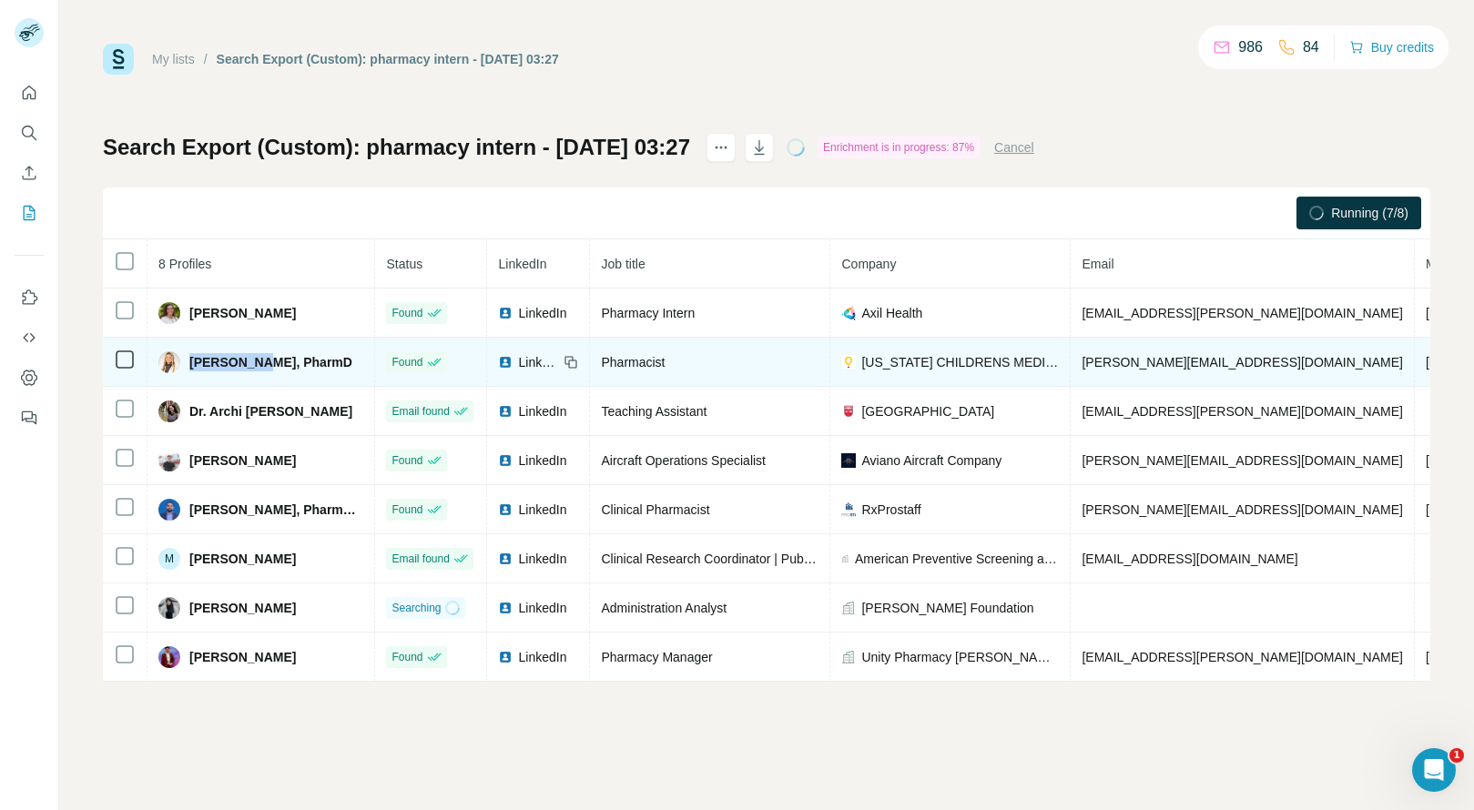
click at [202, 362] on span "Christina Aglieco, PharmD" at bounding box center [270, 362] width 163 height 18
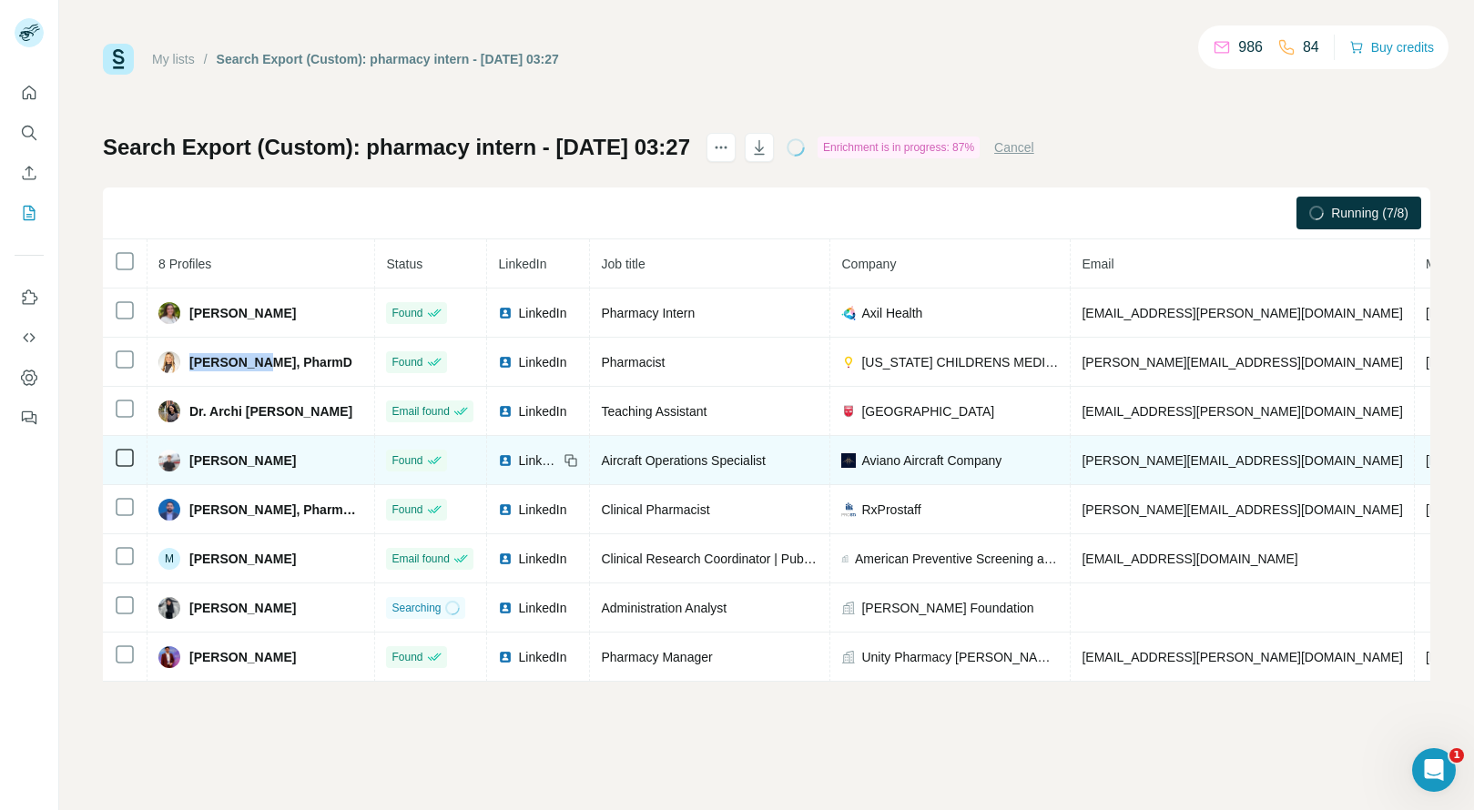
click at [1426, 455] on span "+12027143463" at bounding box center [1483, 460] width 115 height 15
click at [212, 464] on span "Dylan Holloway" at bounding box center [242, 461] width 107 height 18
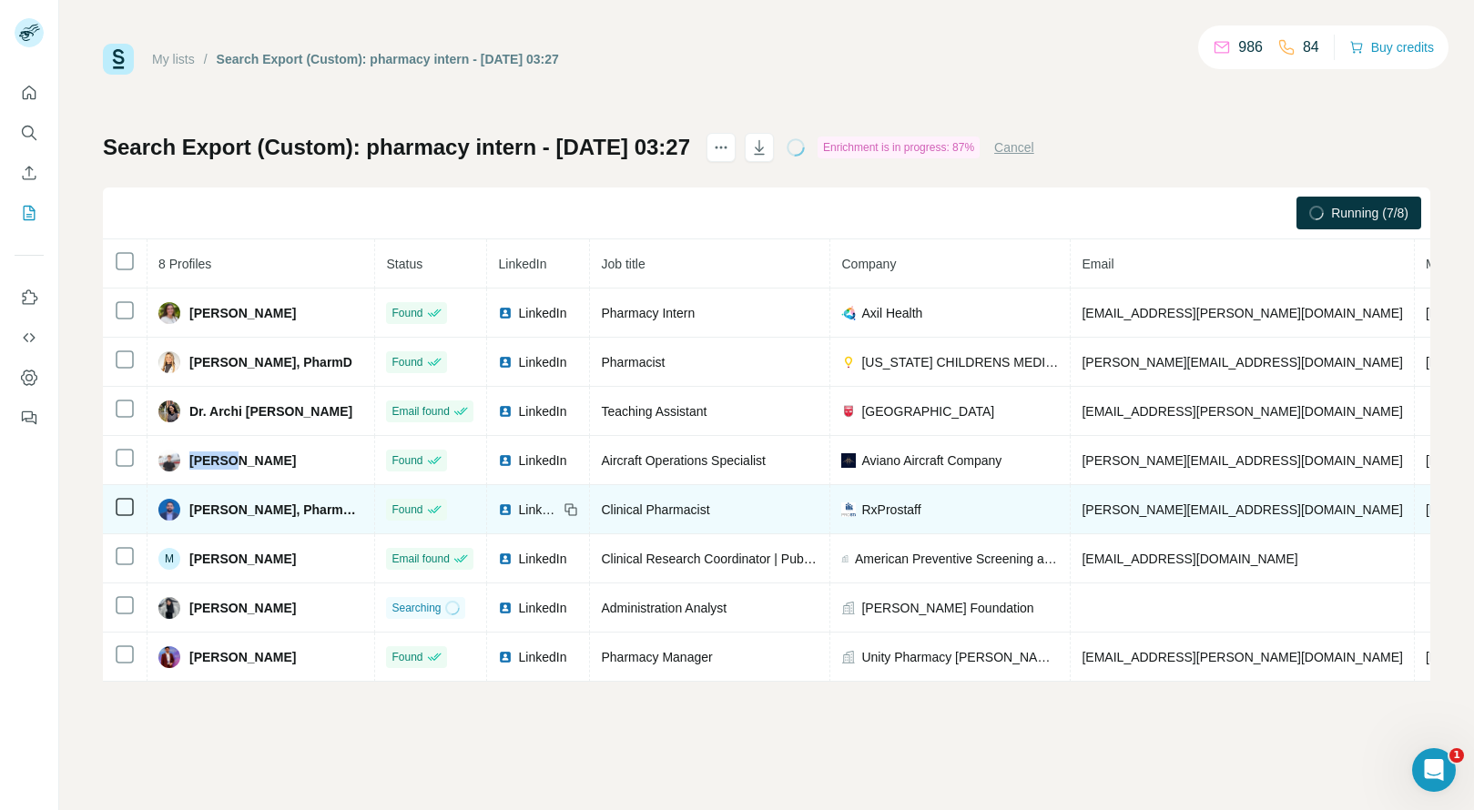
click at [1426, 508] on span "+15049523523" at bounding box center [1483, 510] width 115 height 15
click at [222, 508] on span "Mansoor Zaheer, PharmD, MSc" at bounding box center [276, 510] width 174 height 18
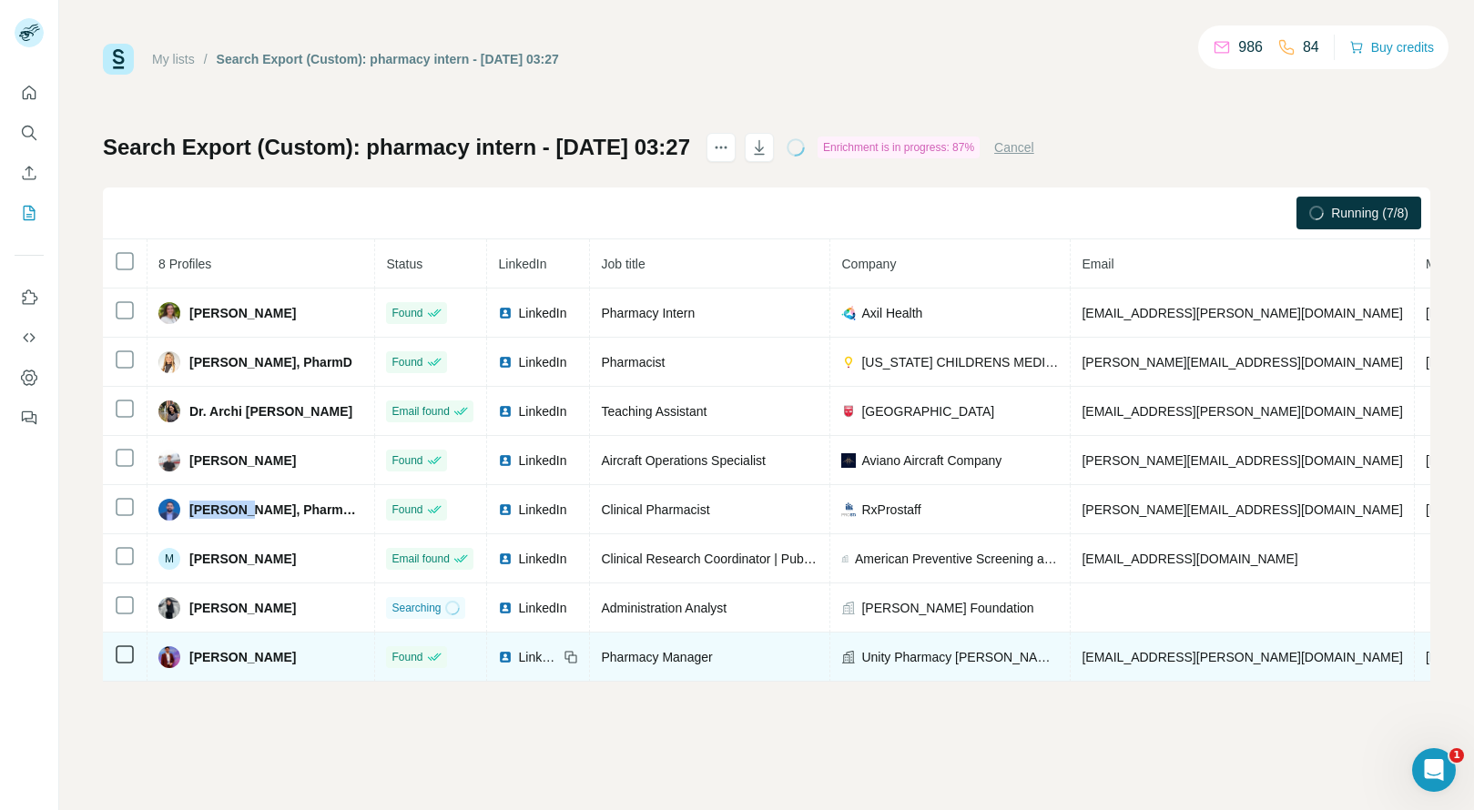
click at [1426, 650] on span "+17785382908" at bounding box center [1483, 657] width 115 height 15
click at [199, 656] on span "Sai Nishanth Yedavalli" at bounding box center [242, 657] width 107 height 18
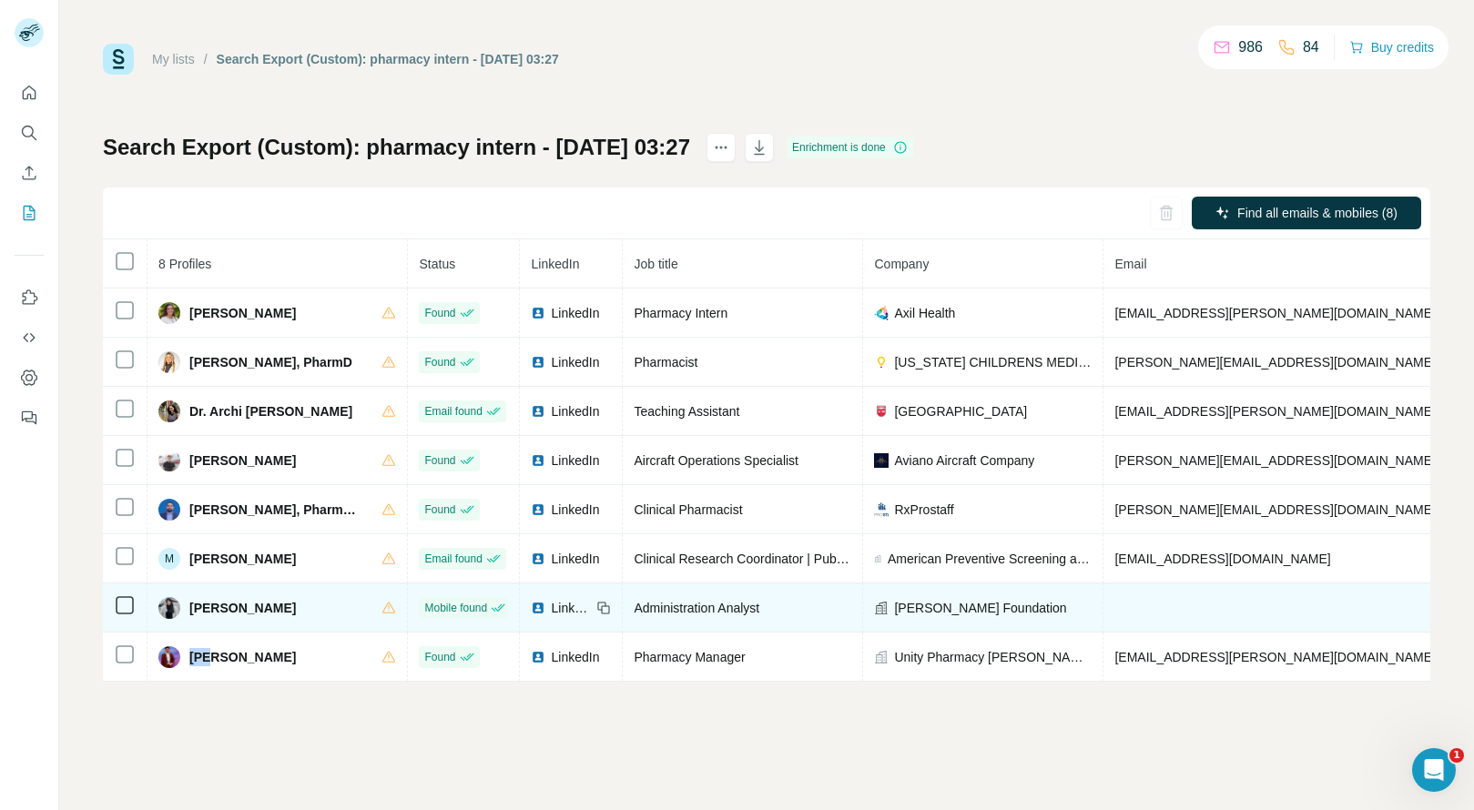
click at [234, 614] on span "Nausheen Khatoon" at bounding box center [242, 608] width 107 height 18
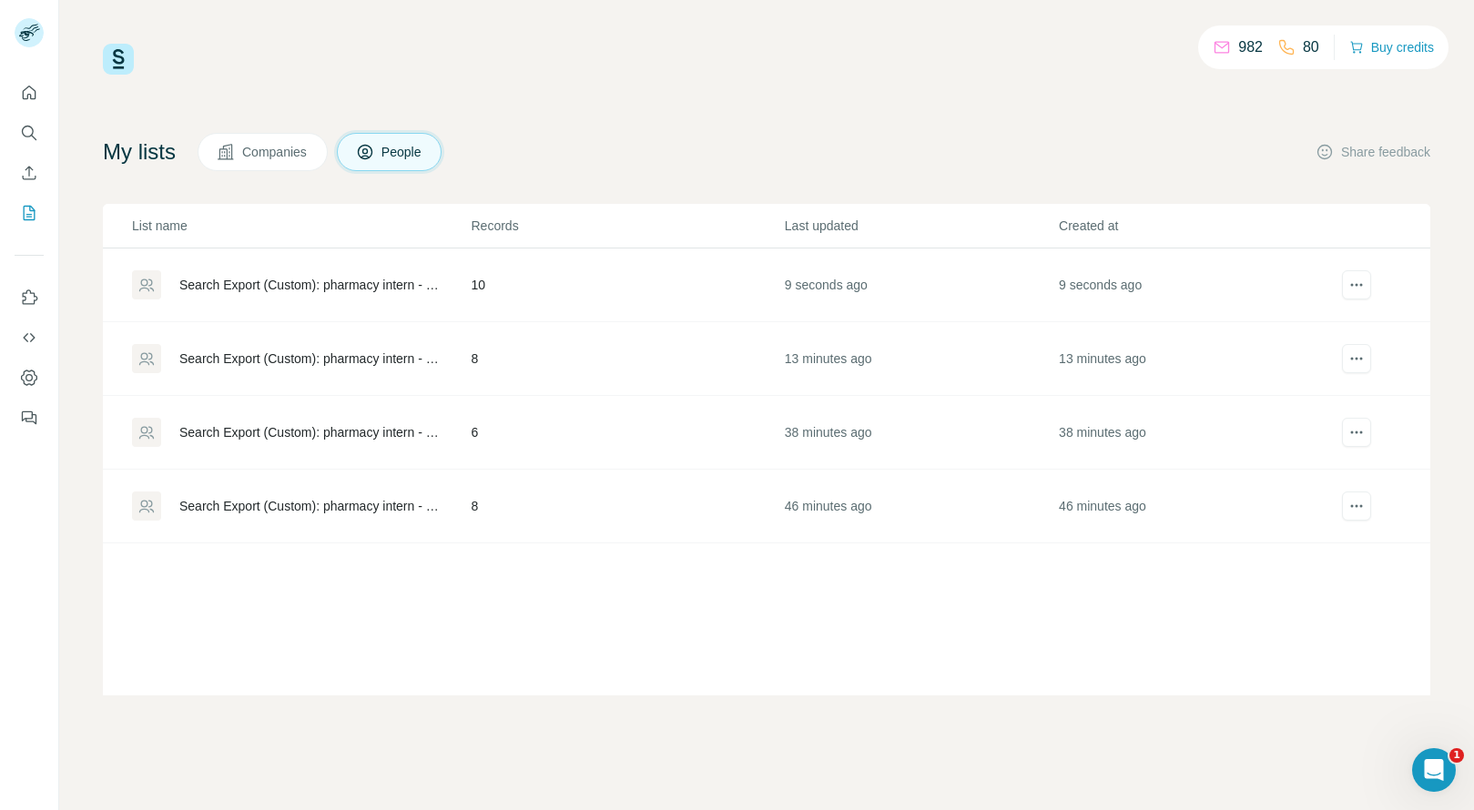
click at [998, 270] on td "9 seconds ago" at bounding box center [921, 286] width 274 height 74
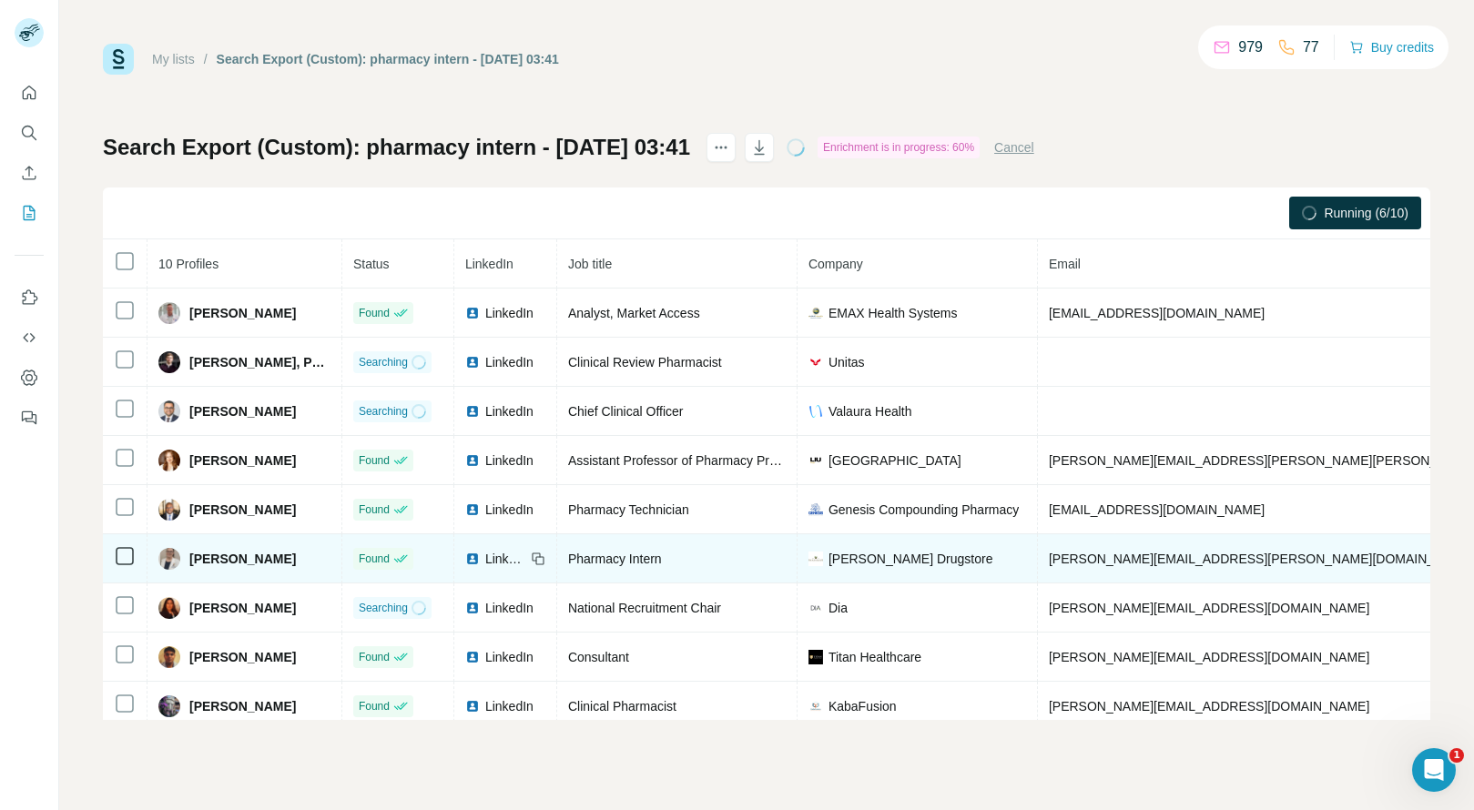
scroll to position [74, 0]
